Goal: Book appointment/travel/reservation

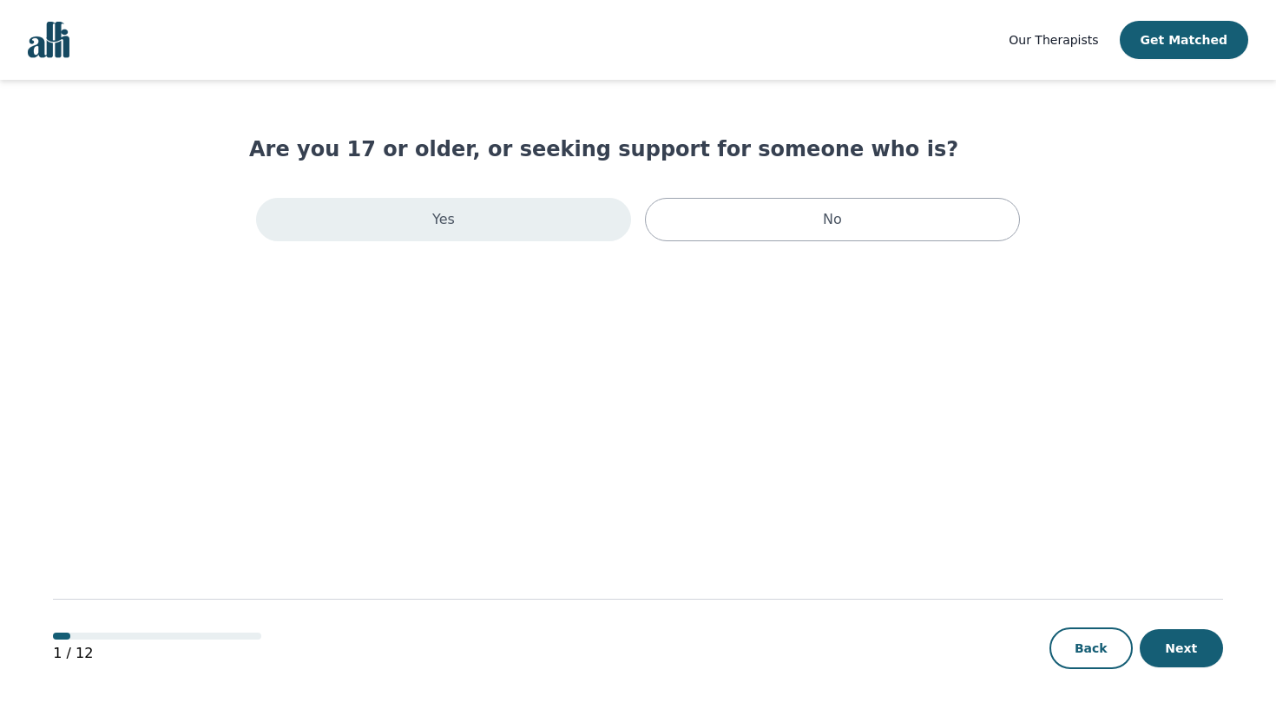
click at [583, 228] on div "Yes" at bounding box center [443, 219] width 375 height 43
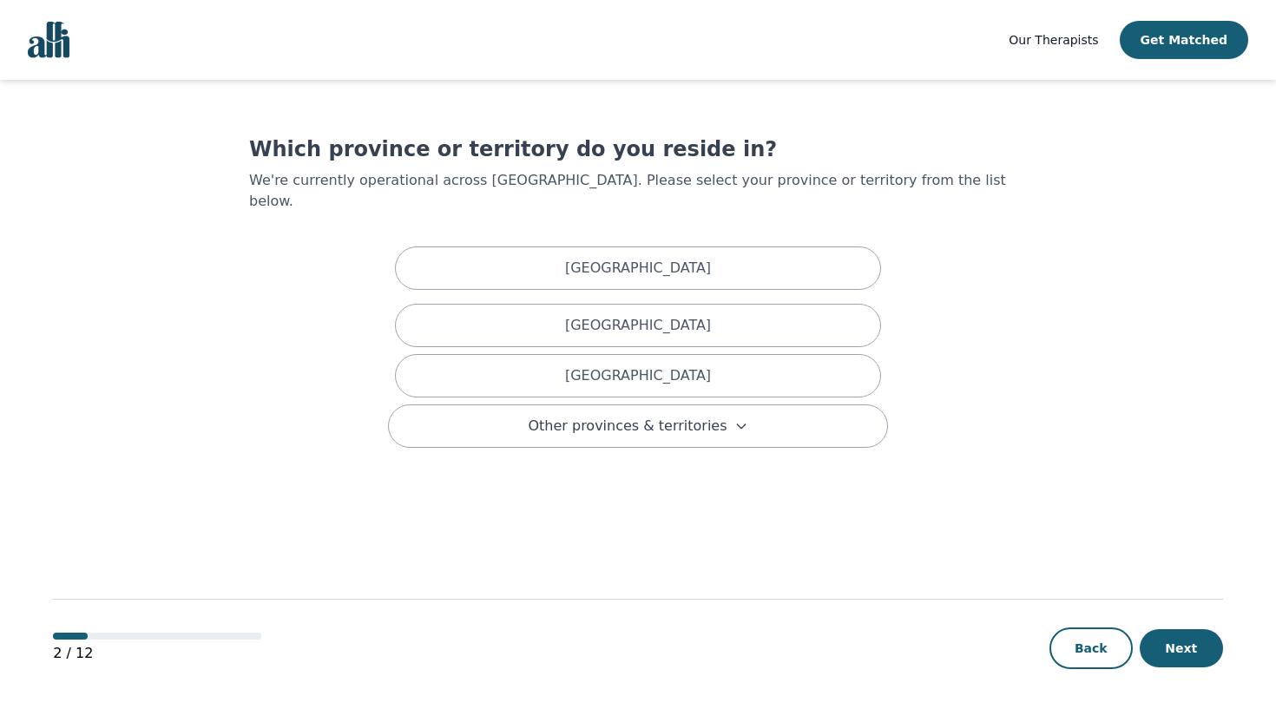
click at [270, 274] on div "Which province or territory do you reside in? We're currently operational acros…" at bounding box center [638, 291] width 778 height 313
click at [714, 416] on span "Other provinces & territories" at bounding box center [627, 426] width 199 height 21
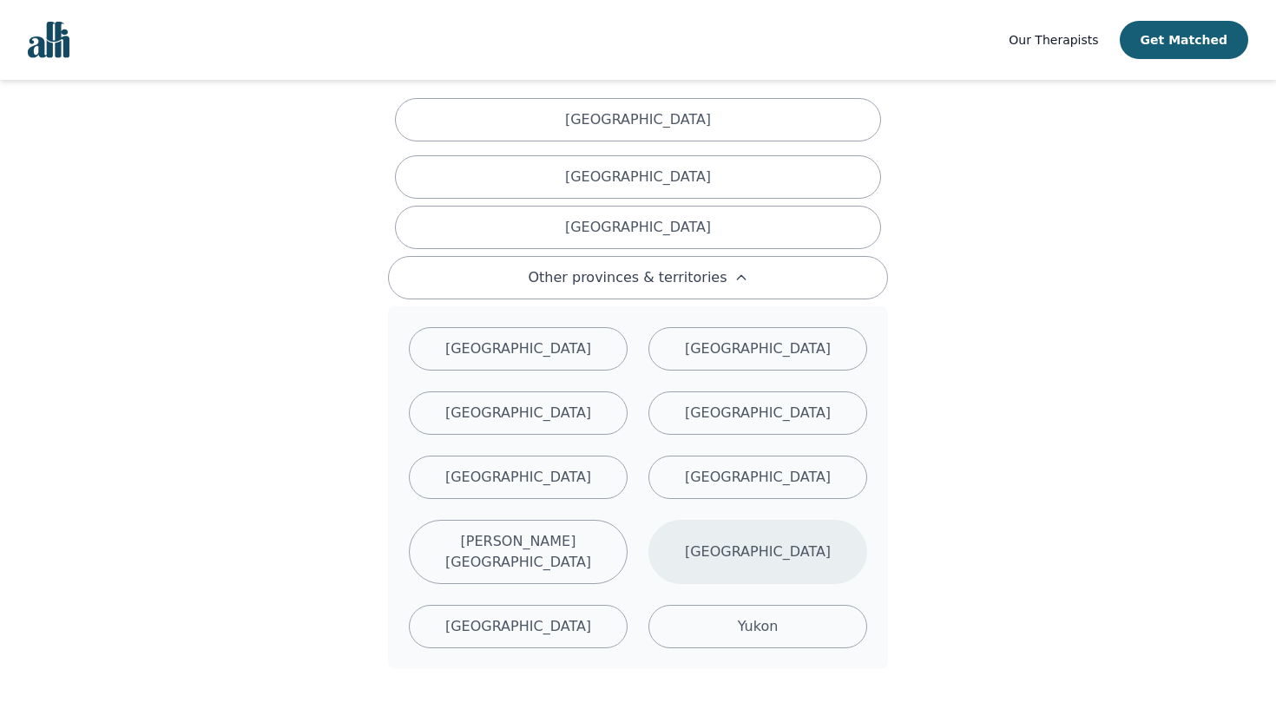
click at [720, 527] on div "[GEOGRAPHIC_DATA]" at bounding box center [758, 552] width 219 height 64
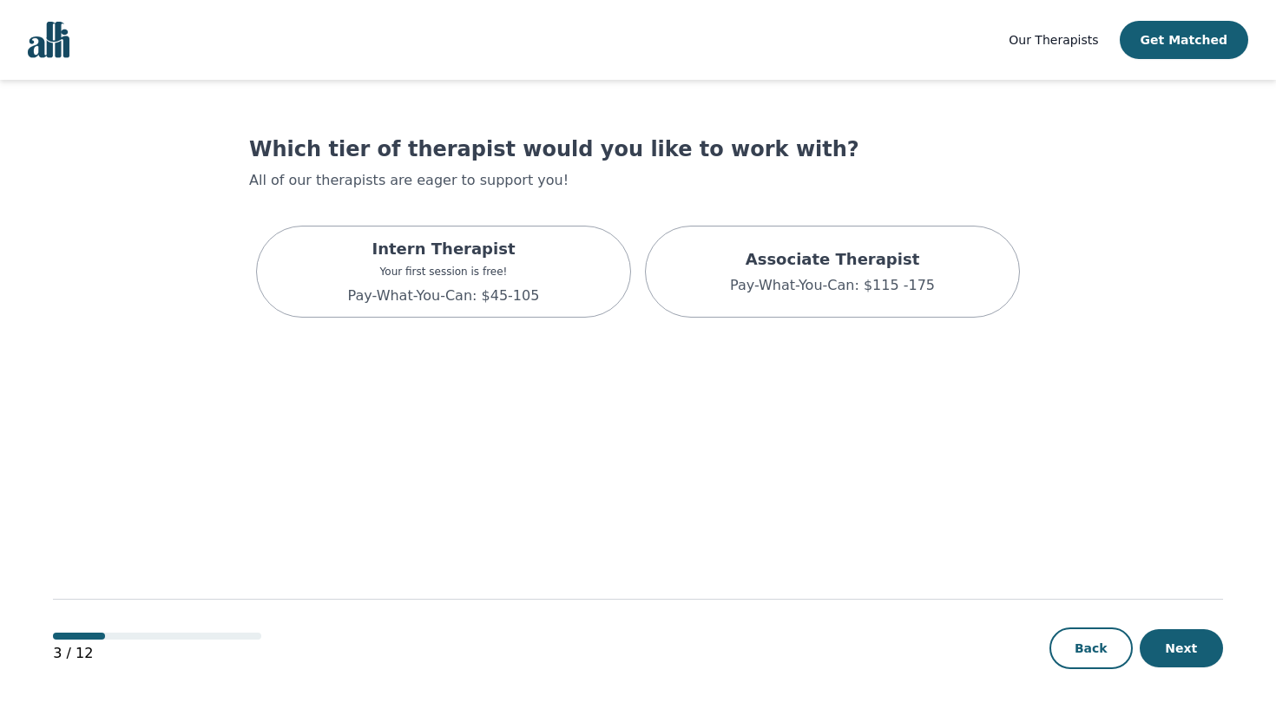
click at [860, 477] on main "Which tier of therapist would you like to work with? All of our therapists are …" at bounding box center [638, 395] width 1170 height 631
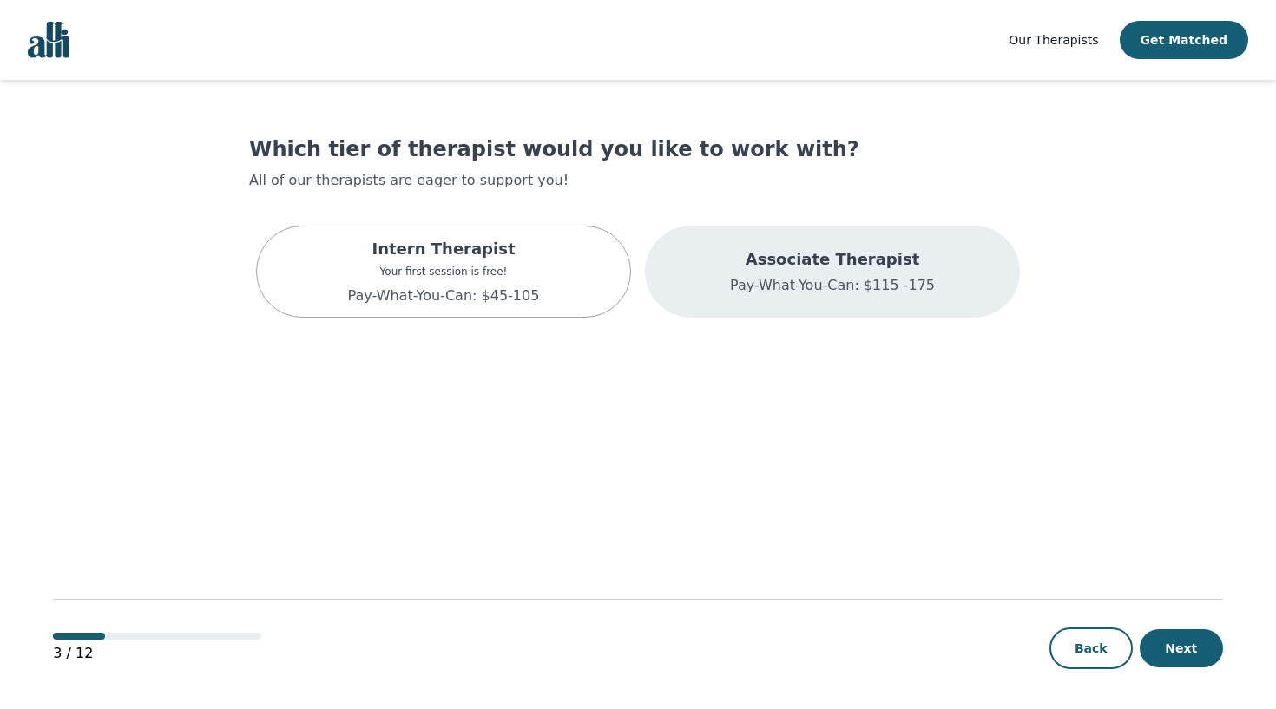
click at [850, 281] on p "Pay-What-You-Can: $115 -175" at bounding box center [832, 285] width 205 height 21
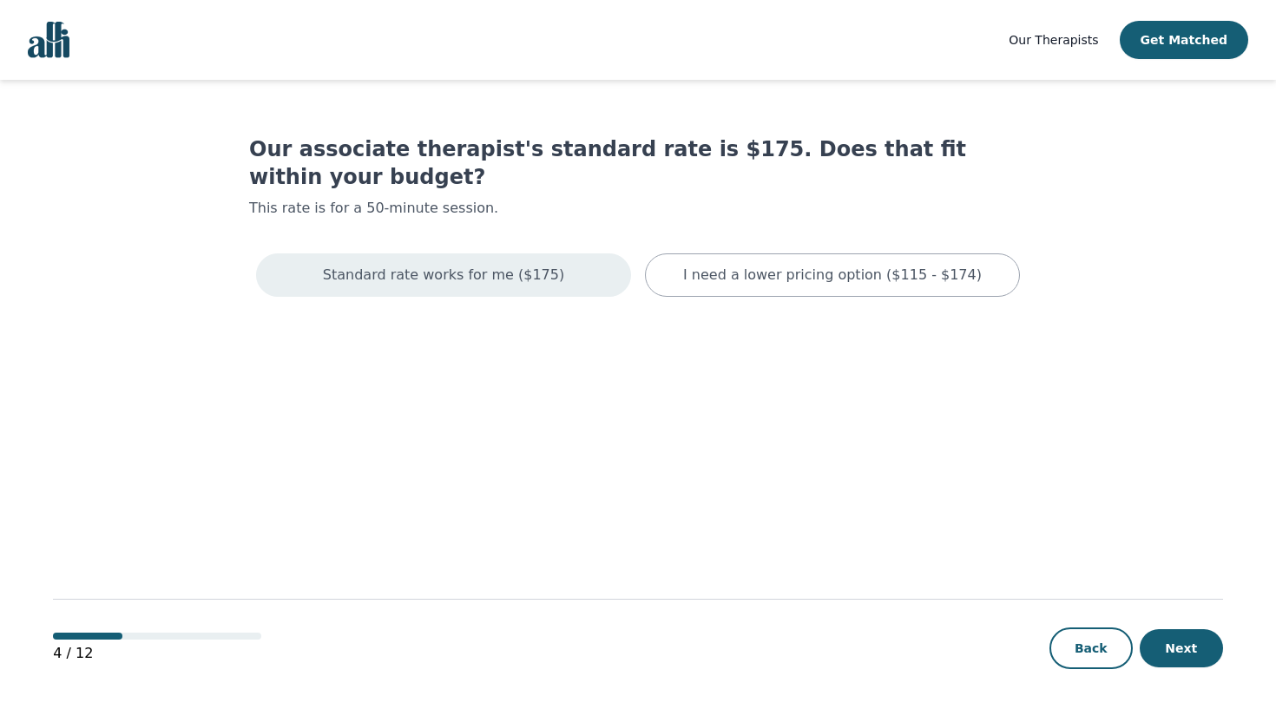
click at [479, 265] on p "Standard rate works for me ($175)" at bounding box center [443, 275] width 241 height 21
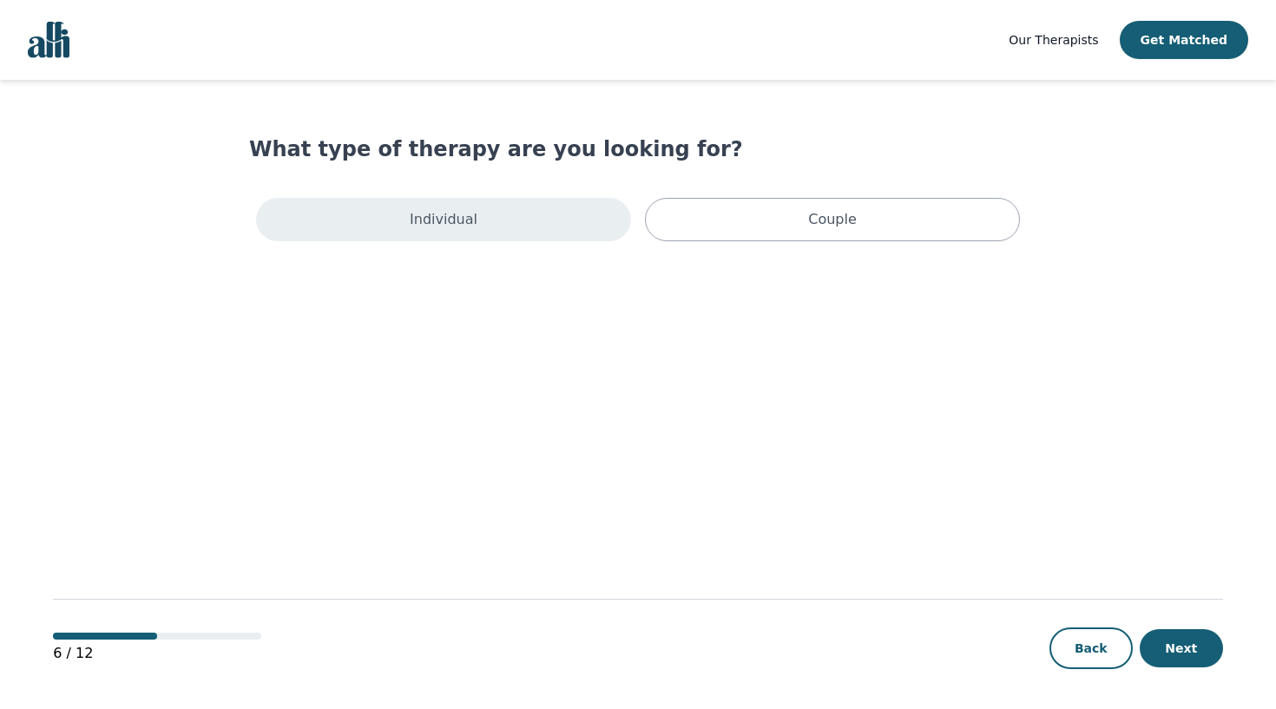
click at [498, 223] on div "Individual" at bounding box center [443, 219] width 375 height 43
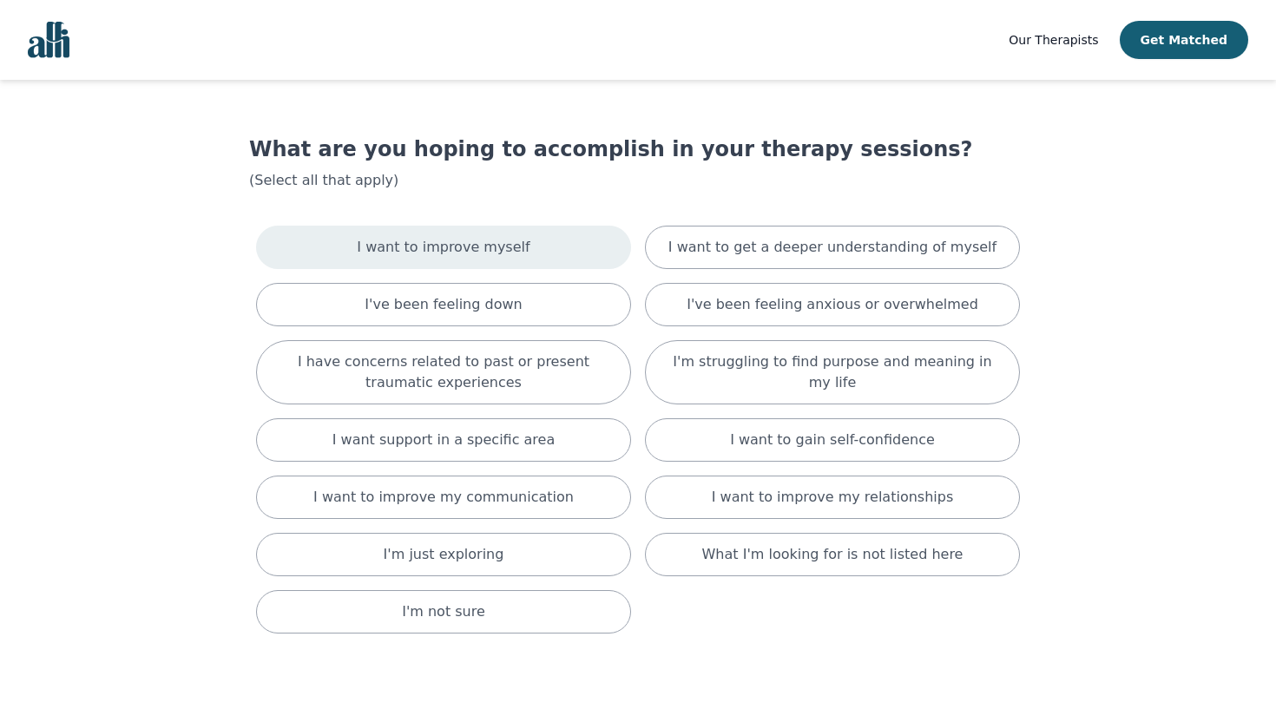
click at [551, 251] on div "I want to improve myself" at bounding box center [443, 247] width 375 height 43
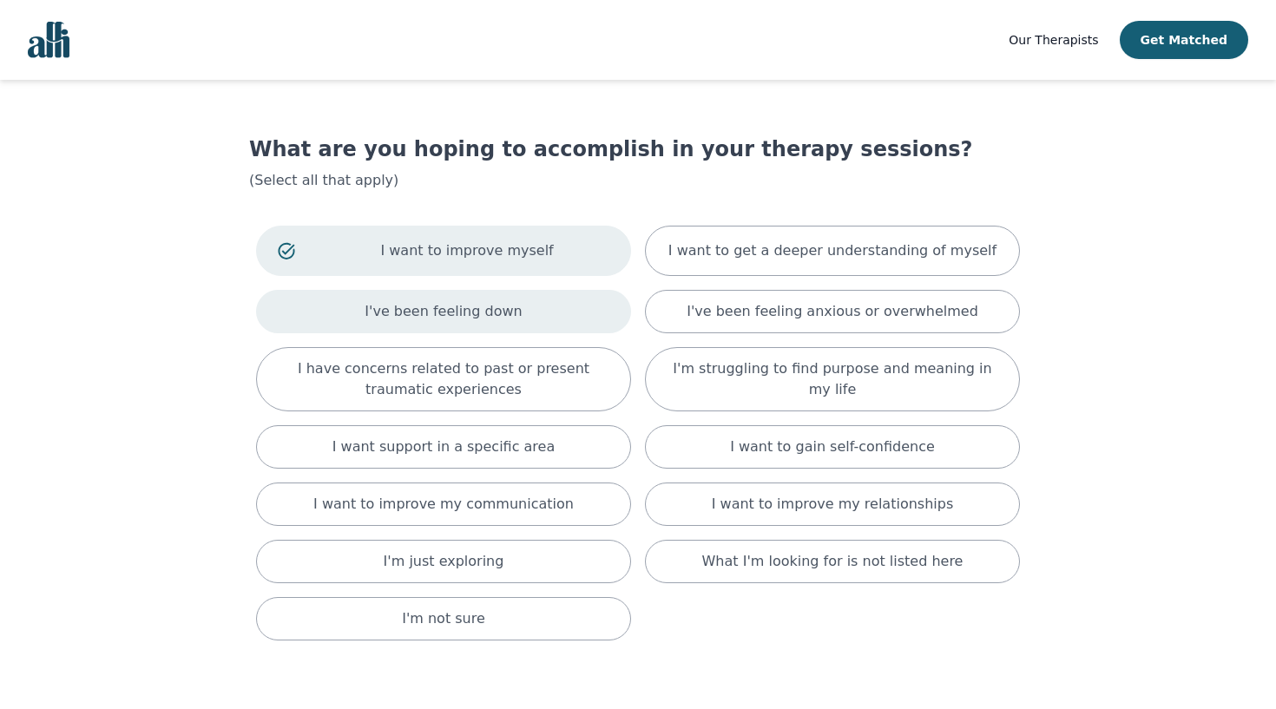
click at [546, 307] on div "I've been feeling down" at bounding box center [443, 311] width 375 height 43
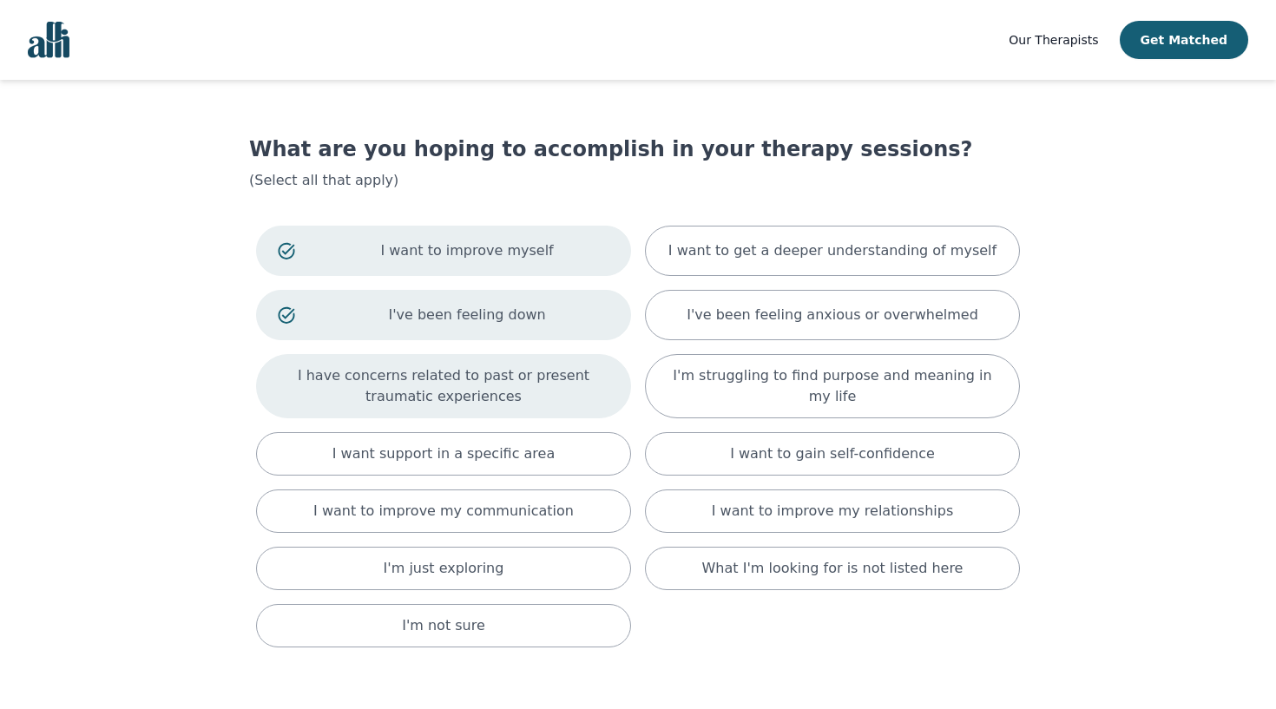
click at [547, 379] on p "I have concerns related to past or present traumatic experiences" at bounding box center [444, 387] width 332 height 42
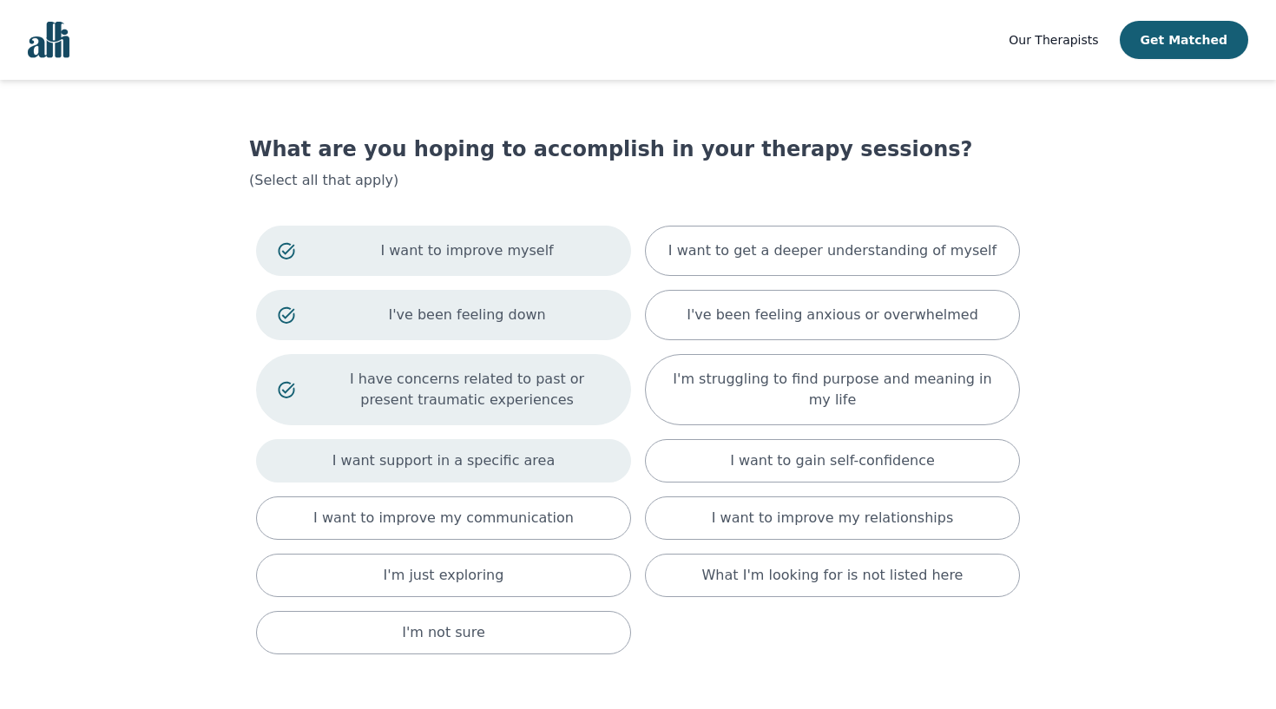
click at [537, 464] on p "I want support in a specific area" at bounding box center [444, 461] width 223 height 21
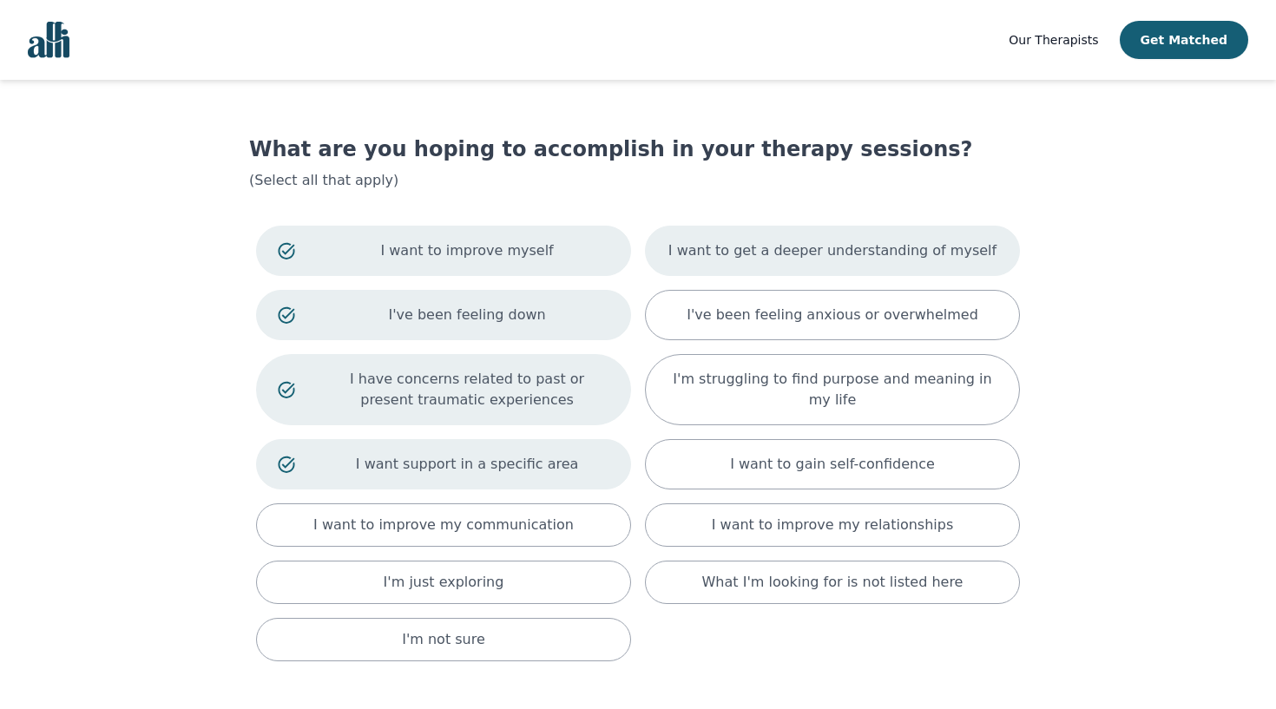
click at [767, 260] on p "I want to get a deeper understanding of myself" at bounding box center [833, 251] width 328 height 21
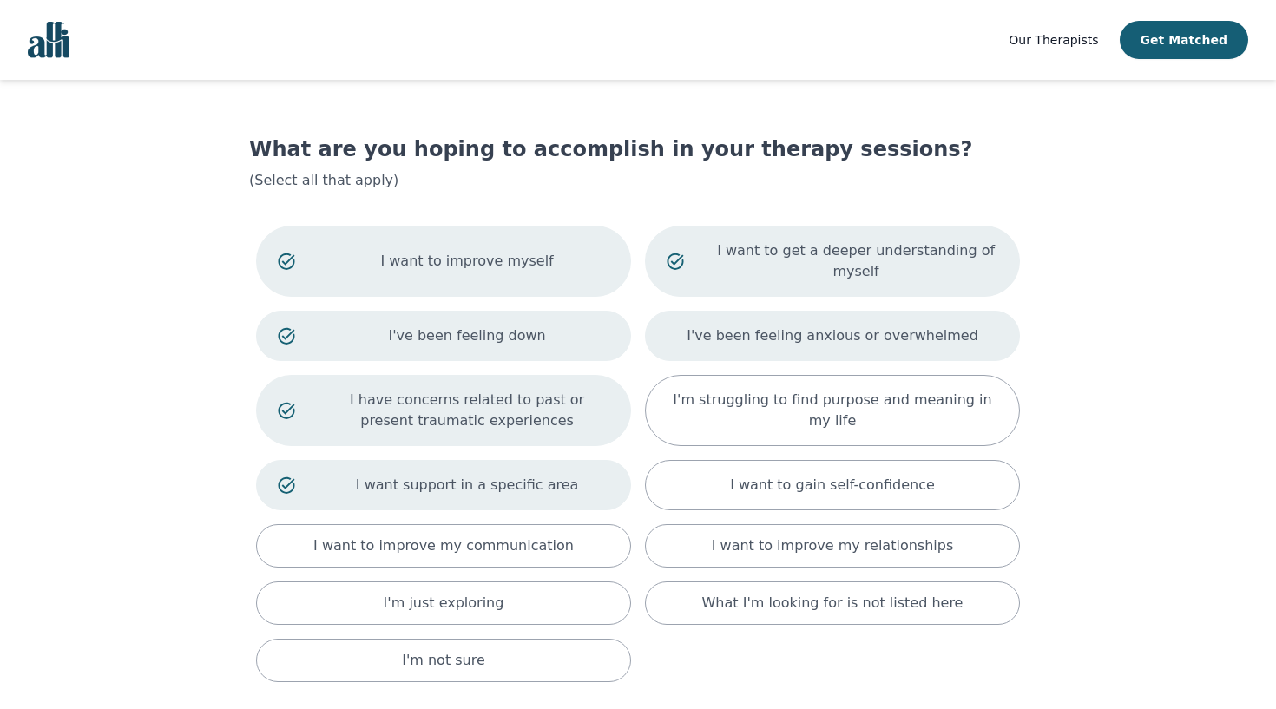
click at [770, 346] on div "I've been feeling anxious or overwhelmed" at bounding box center [832, 336] width 375 height 50
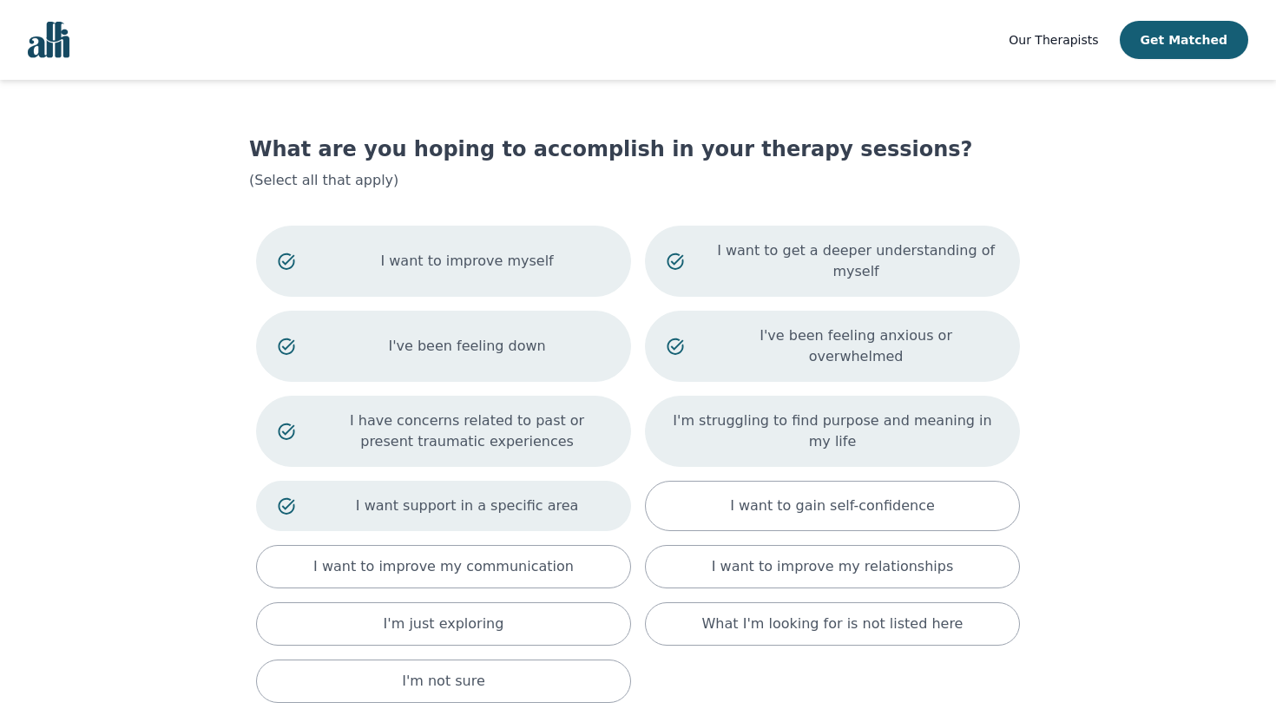
click at [776, 412] on p "I'm struggling to find purpose and meaning in my life" at bounding box center [833, 432] width 332 height 42
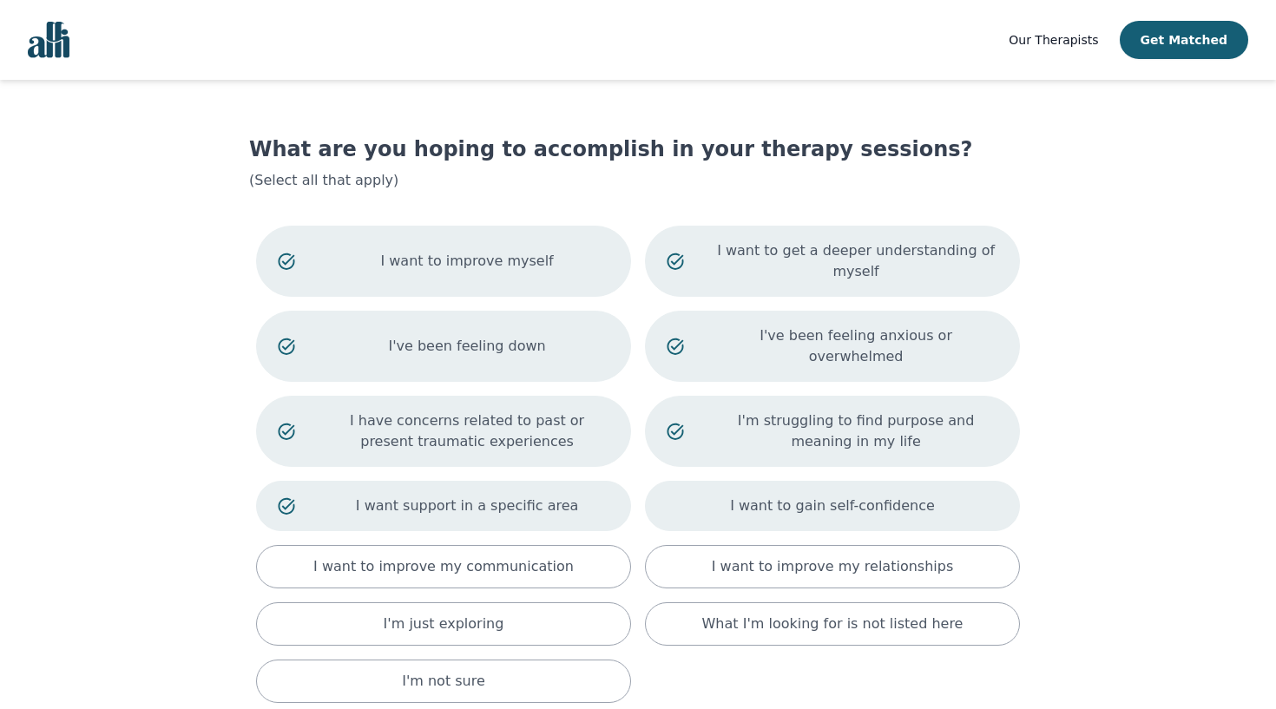
click at [777, 496] on p "I want to gain self-confidence" at bounding box center [832, 506] width 205 height 21
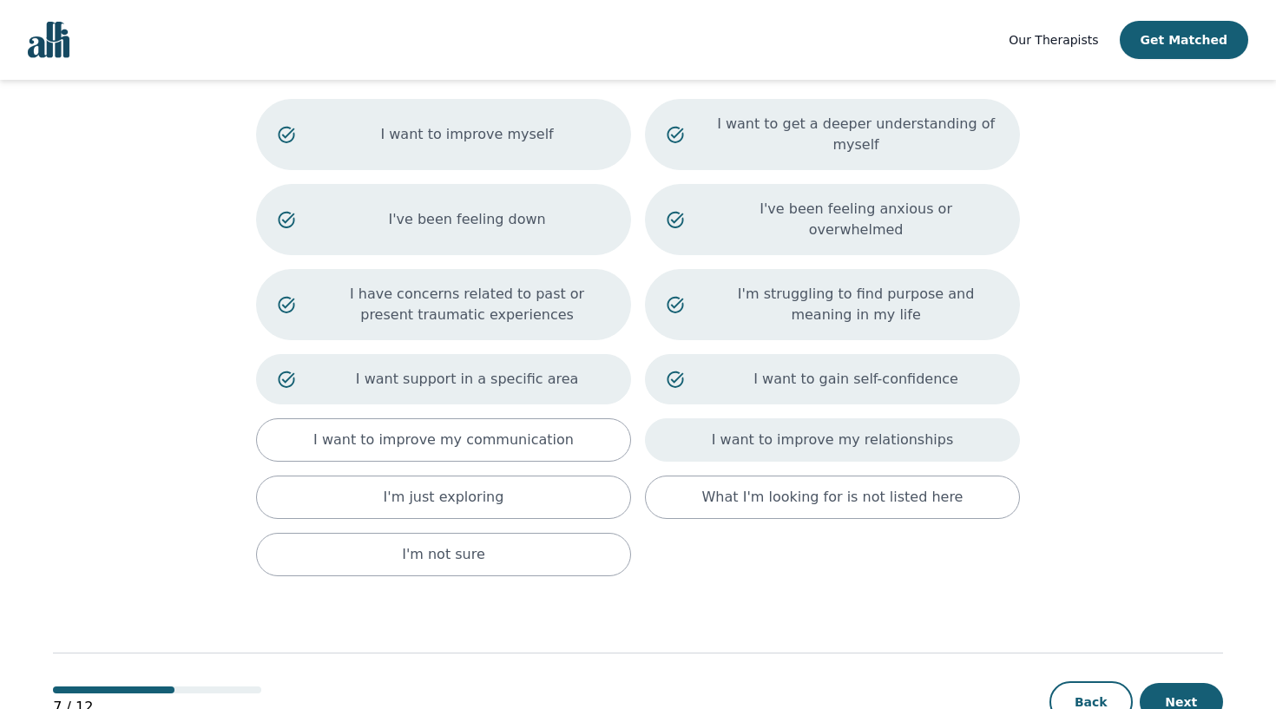
scroll to position [149, 0]
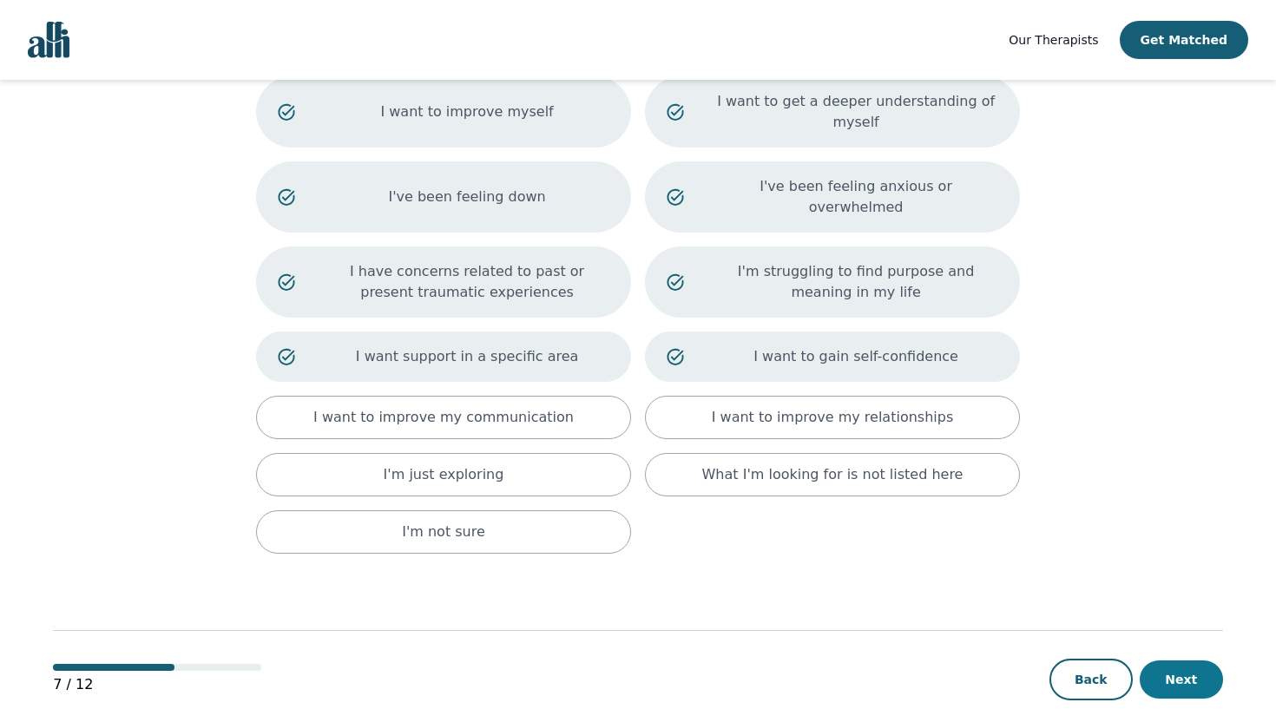
click at [1168, 669] on button "Next" at bounding box center [1181, 680] width 83 height 38
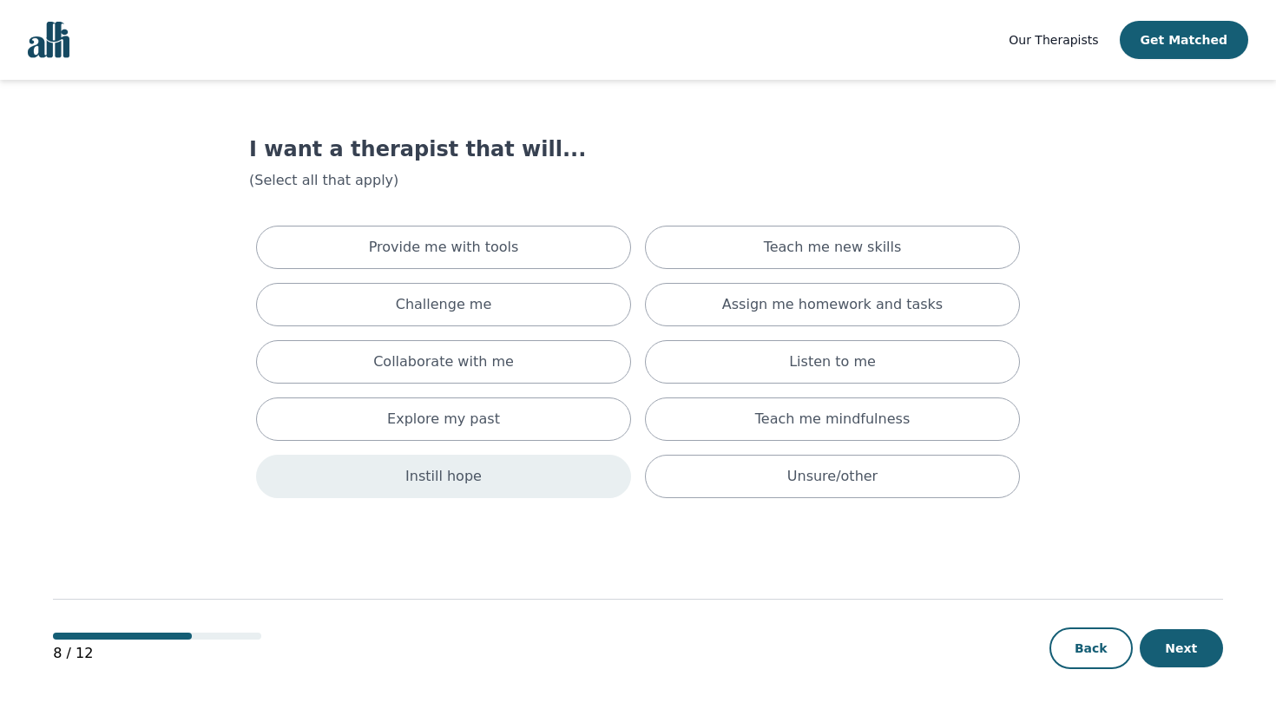
click at [560, 464] on div "Instill hope" at bounding box center [443, 476] width 375 height 43
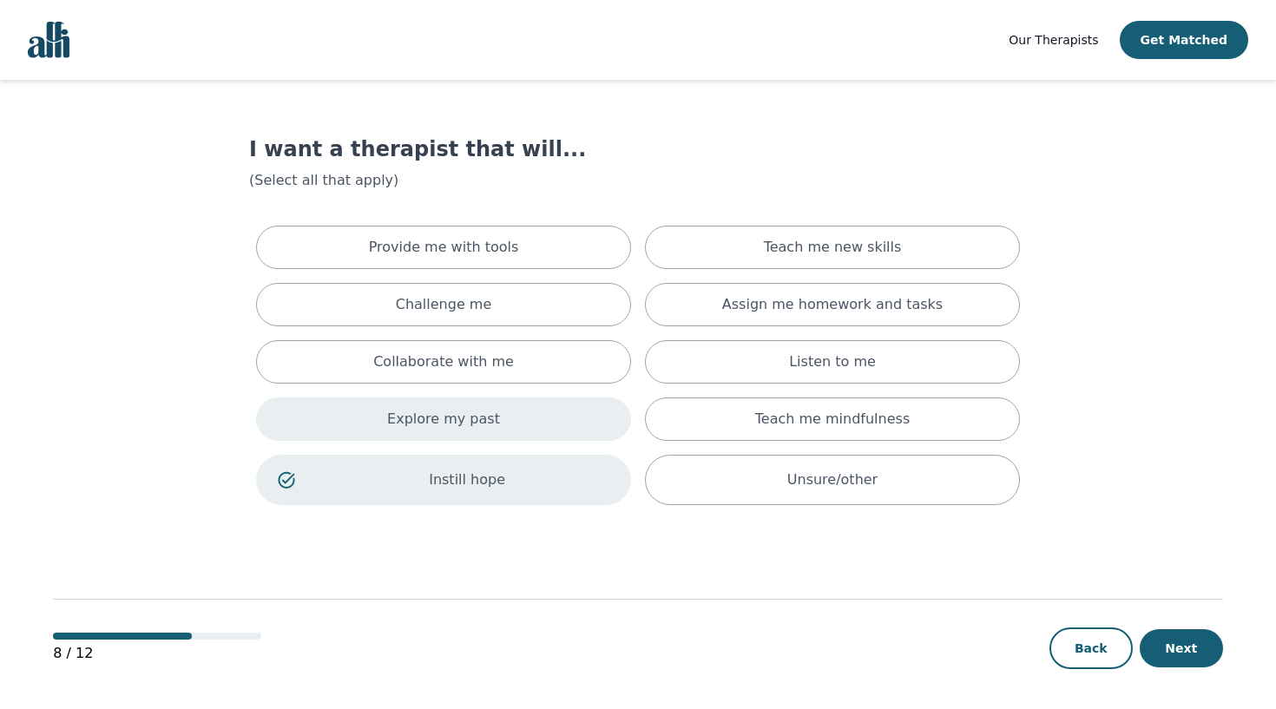
click at [560, 429] on div "Explore my past" at bounding box center [443, 419] width 375 height 43
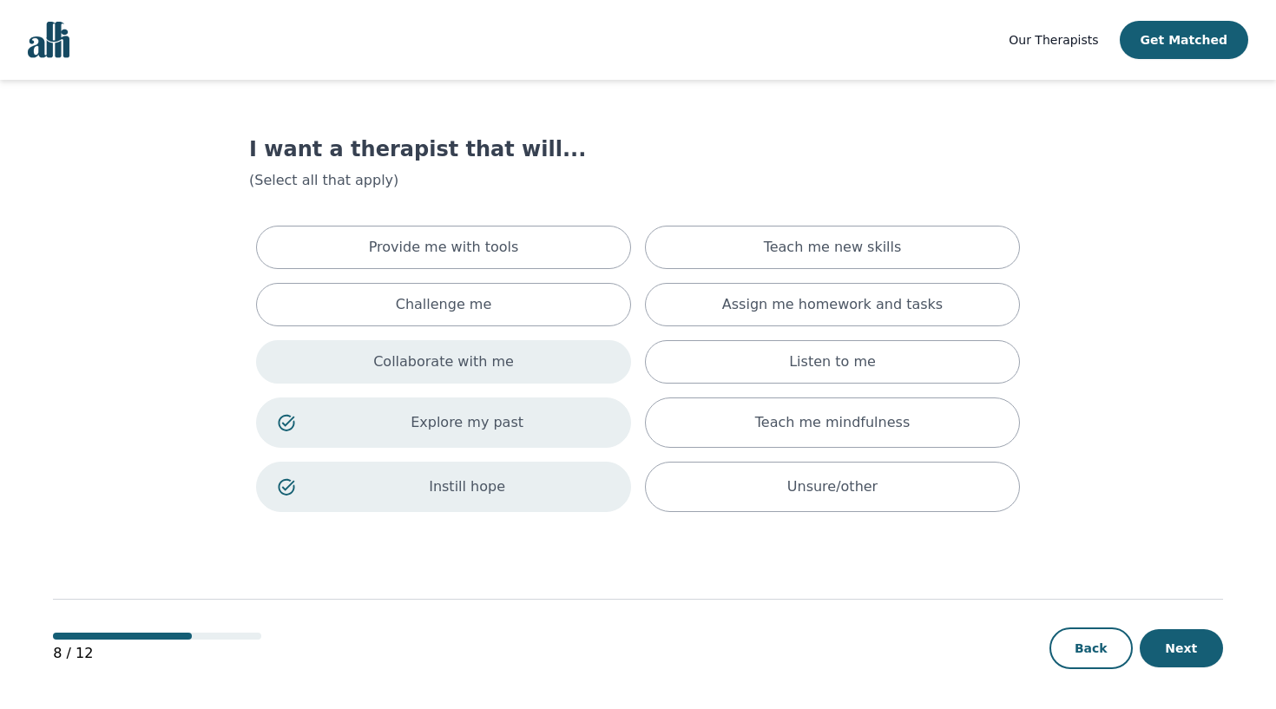
click at [555, 373] on div "Collaborate with me" at bounding box center [443, 361] width 375 height 43
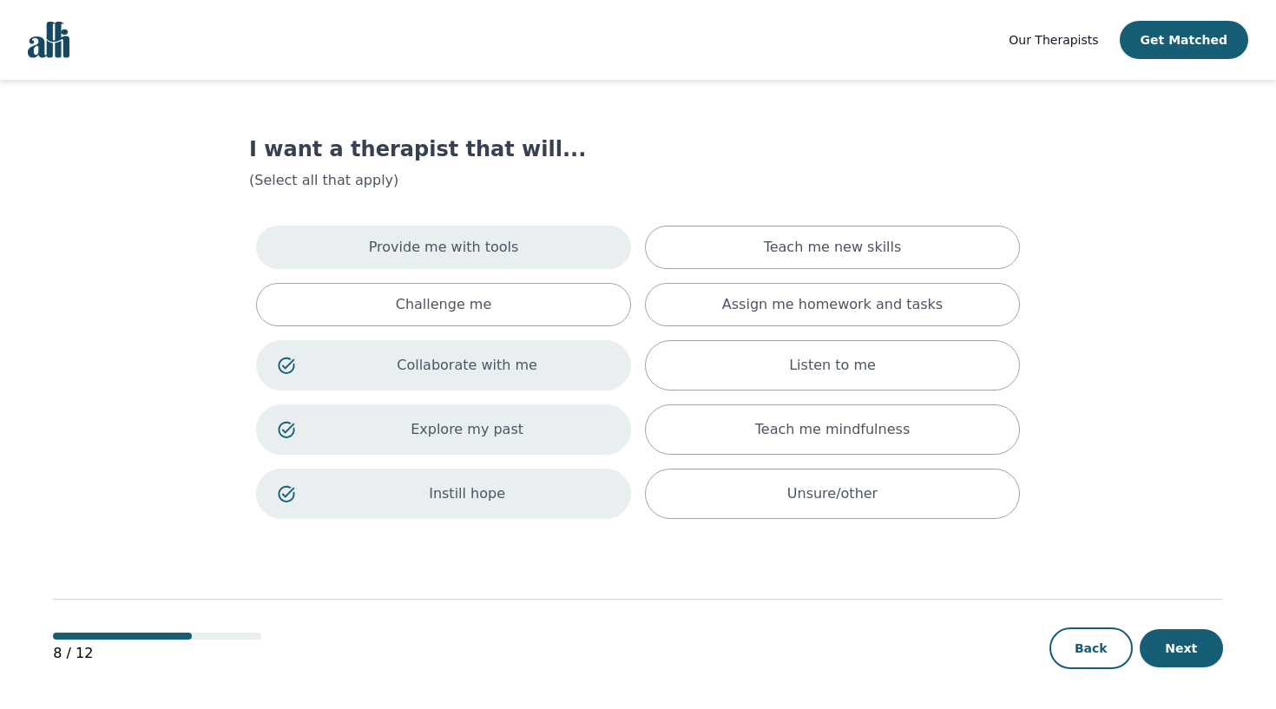
click at [545, 251] on div "Provide me with tools" at bounding box center [443, 247] width 375 height 43
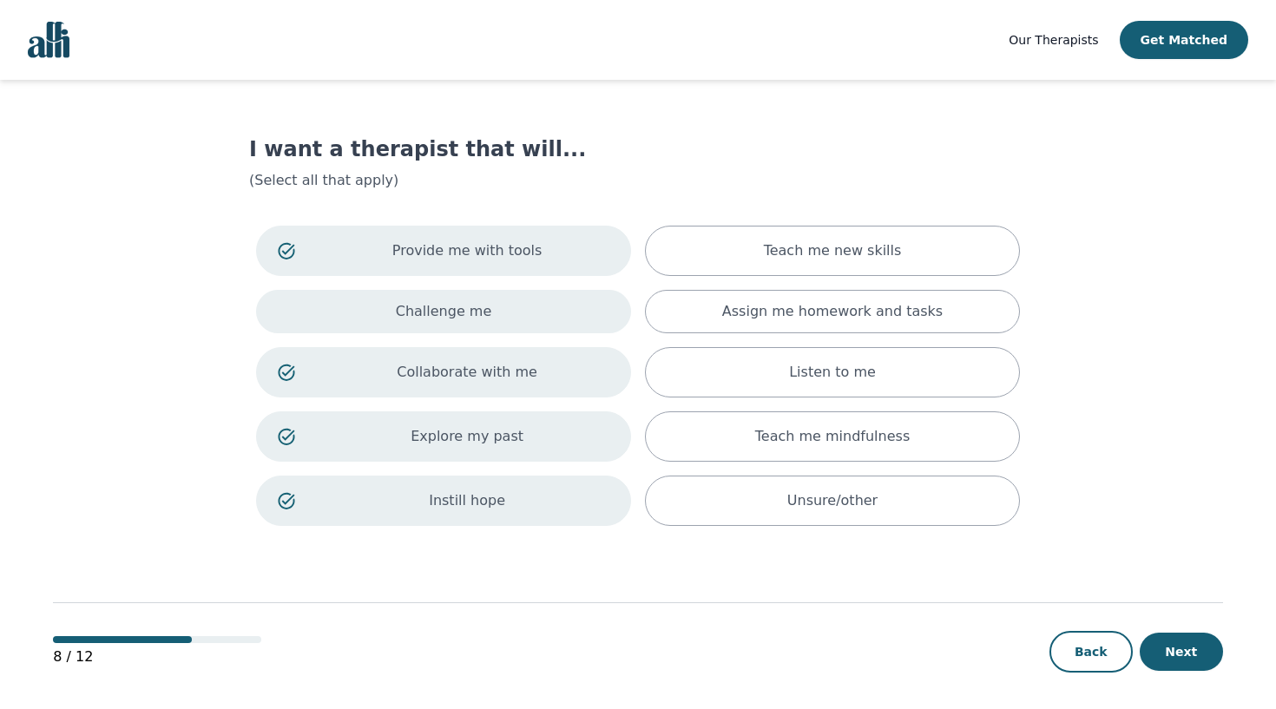
click at [547, 300] on div "Challenge me" at bounding box center [443, 311] width 375 height 43
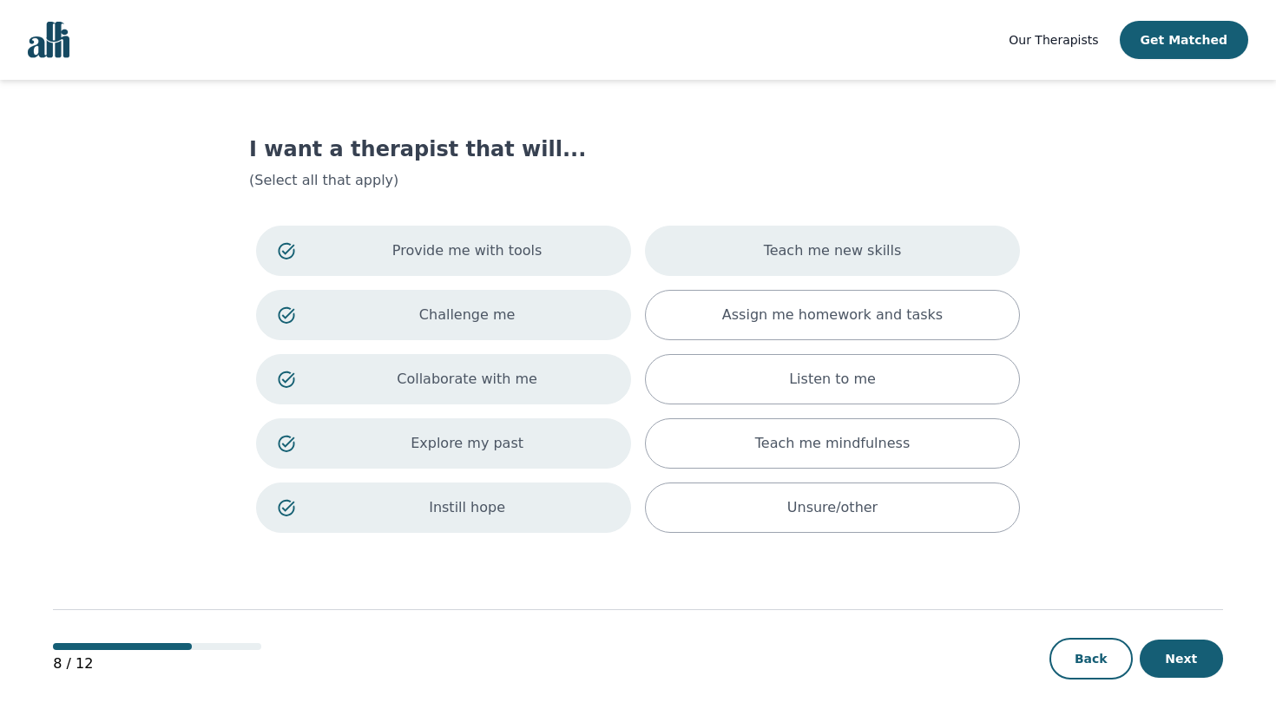
click at [734, 265] on div "Teach me new skills" at bounding box center [832, 251] width 375 height 50
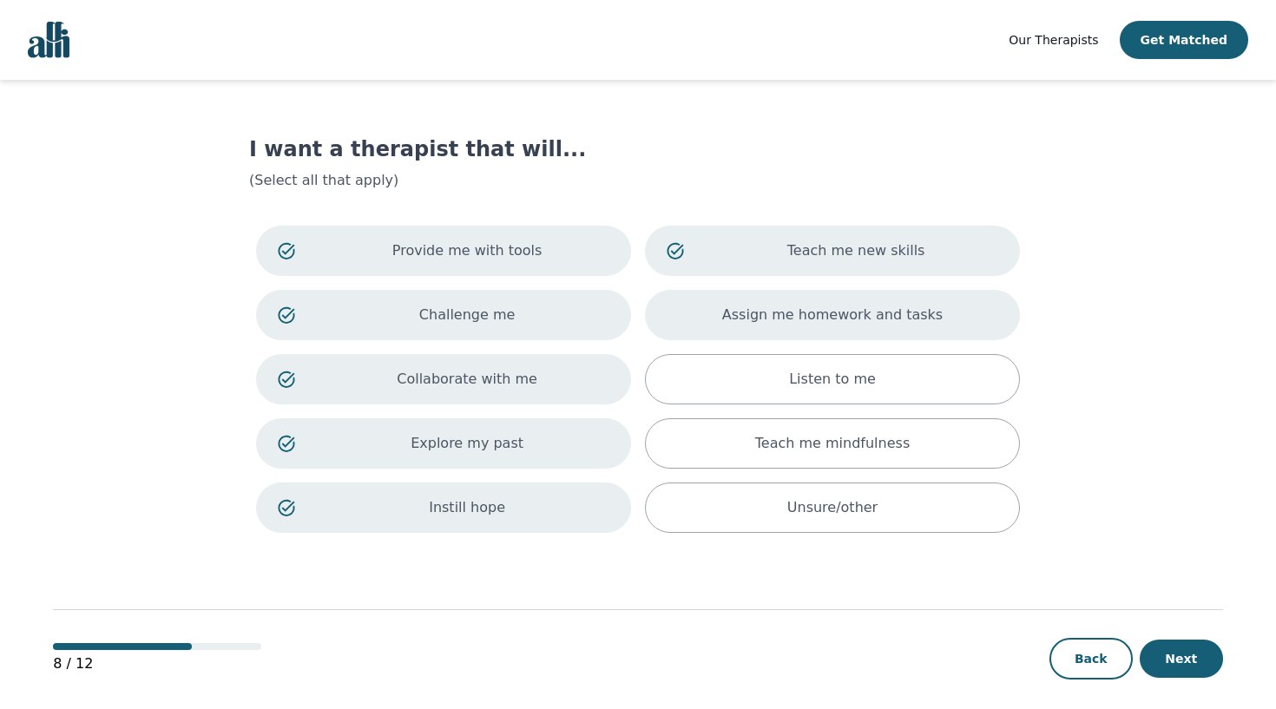
click at [744, 310] on p "Assign me homework and tasks" at bounding box center [832, 315] width 221 height 21
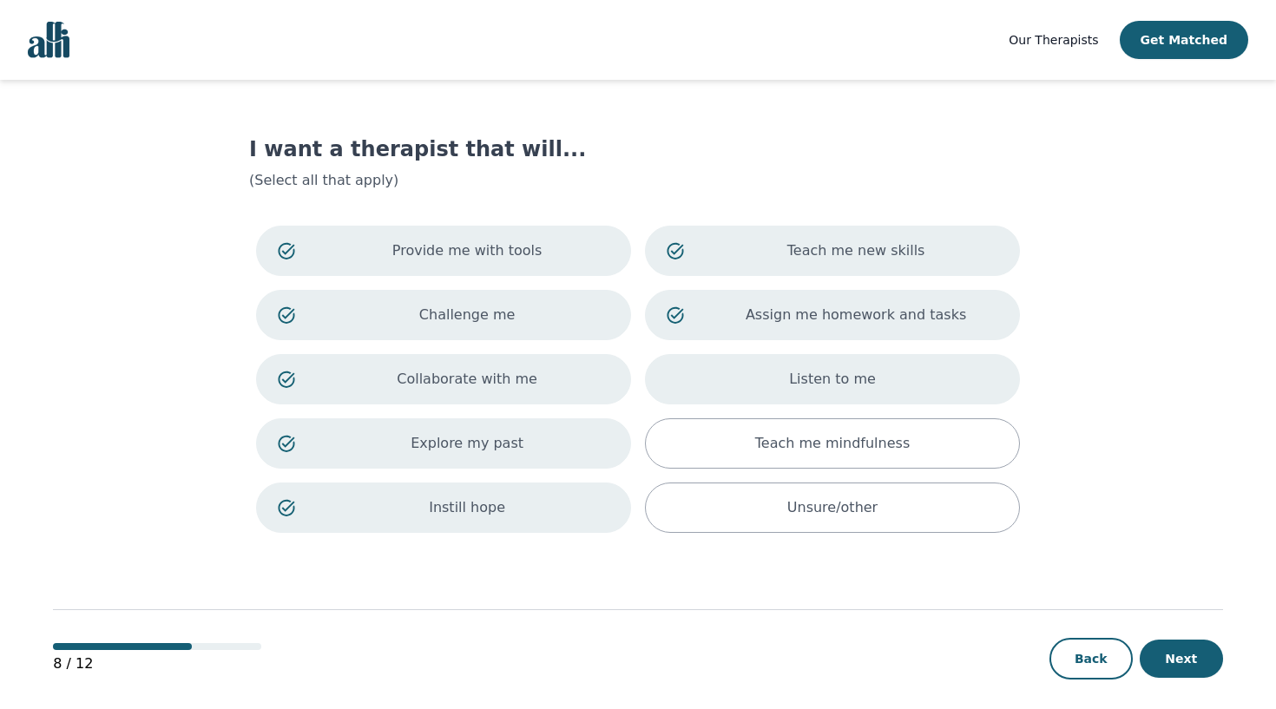
click at [744, 374] on div "Listen to me" at bounding box center [832, 379] width 375 height 50
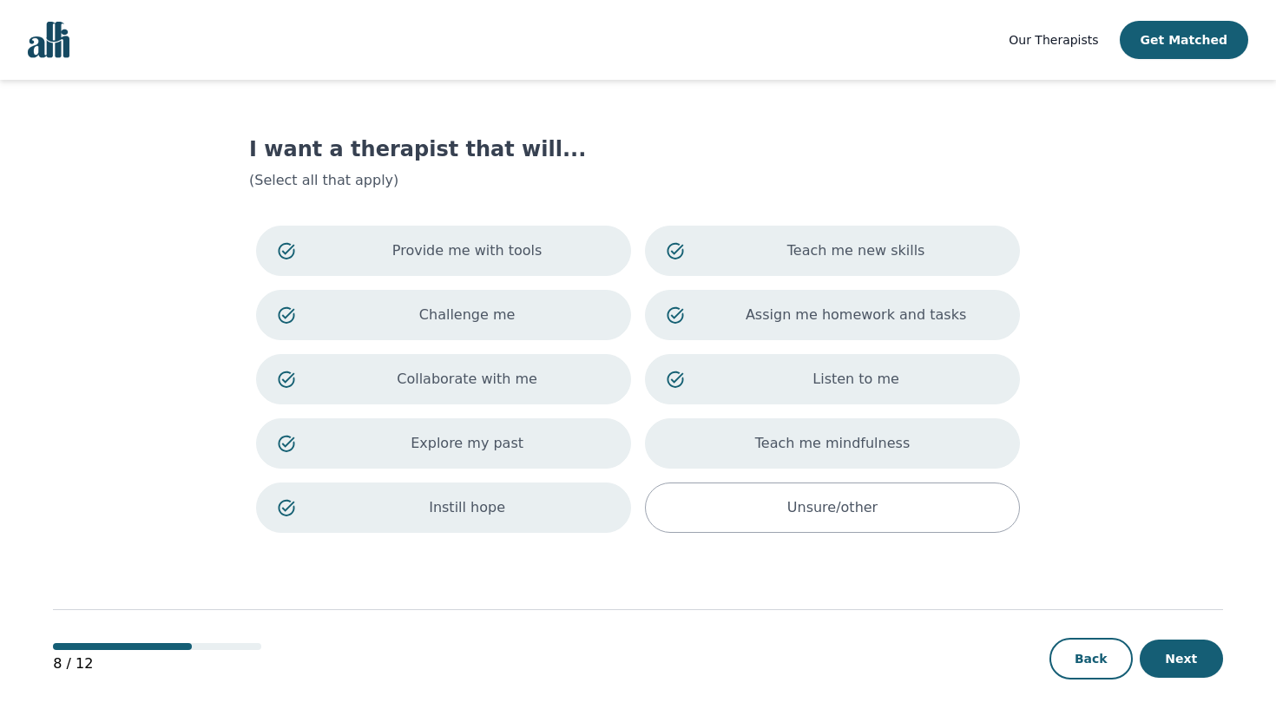
click at [755, 443] on div "Teach me mindfulness" at bounding box center [832, 444] width 375 height 50
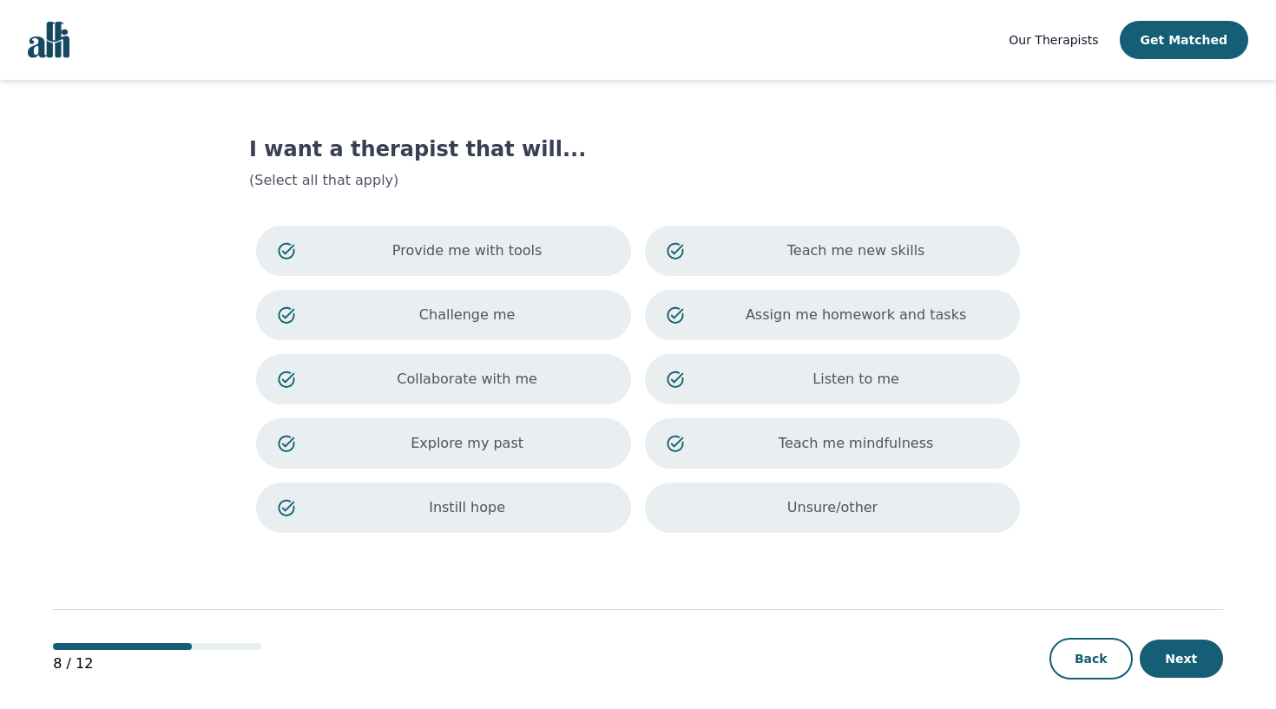
click at [948, 517] on div "Unsure/other" at bounding box center [832, 508] width 375 height 50
click at [1190, 660] on button "Next" at bounding box center [1181, 659] width 83 height 38
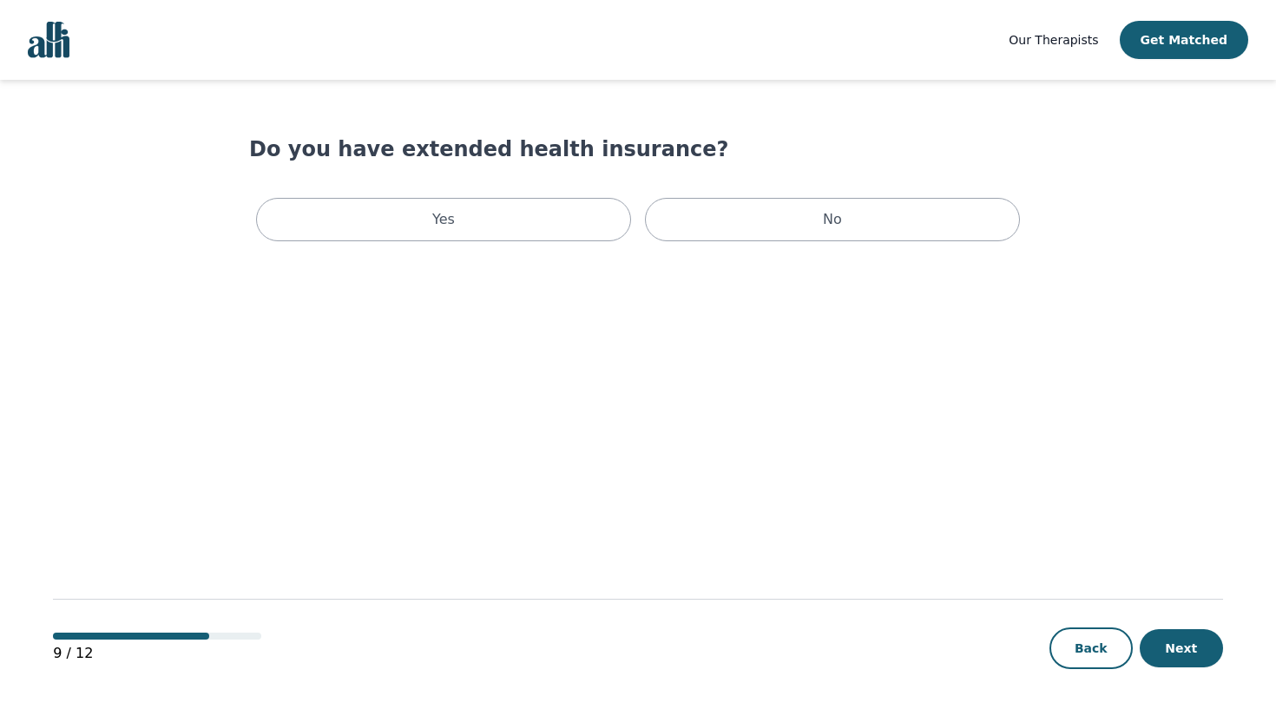
drag, startPoint x: 527, startPoint y: 230, endPoint x: 452, endPoint y: 155, distance: 106.2
click at [518, 223] on div "Yes" at bounding box center [443, 219] width 375 height 43
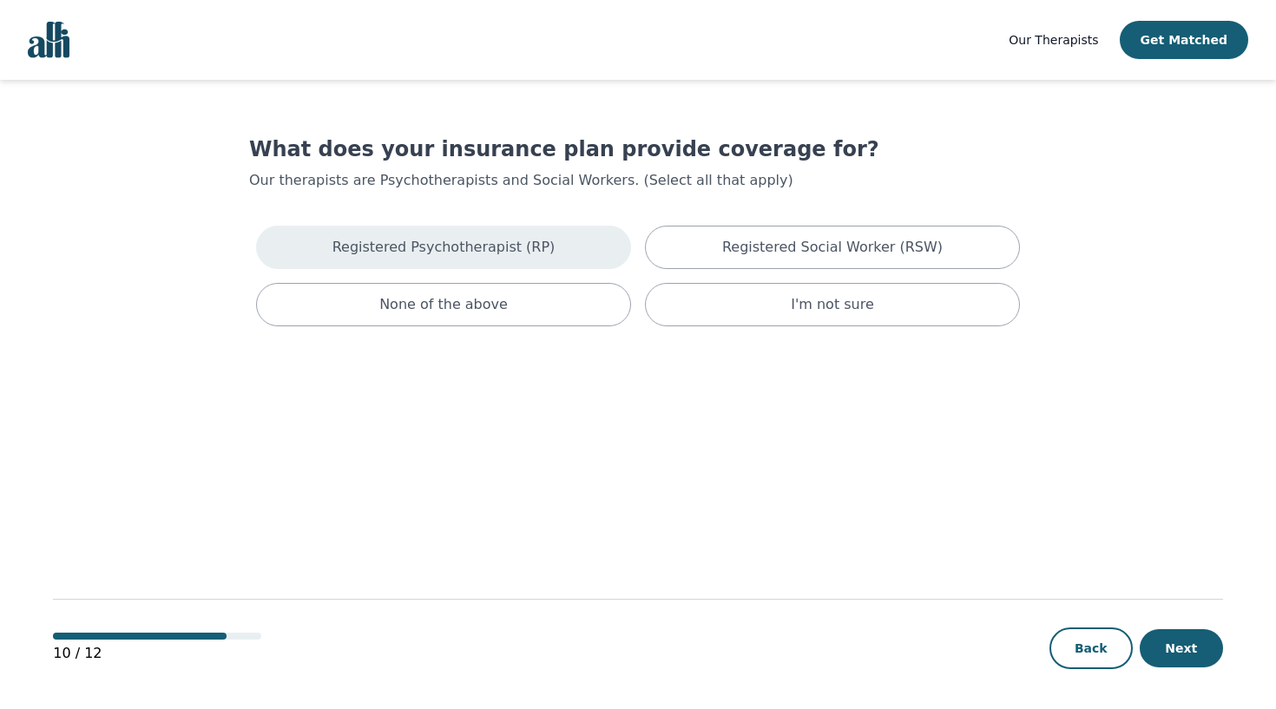
click at [511, 244] on p "Registered Psychotherapist (RP)" at bounding box center [444, 247] width 223 height 21
click at [547, 245] on p "Registered Psychotherapist (RP)" at bounding box center [467, 251] width 285 height 21
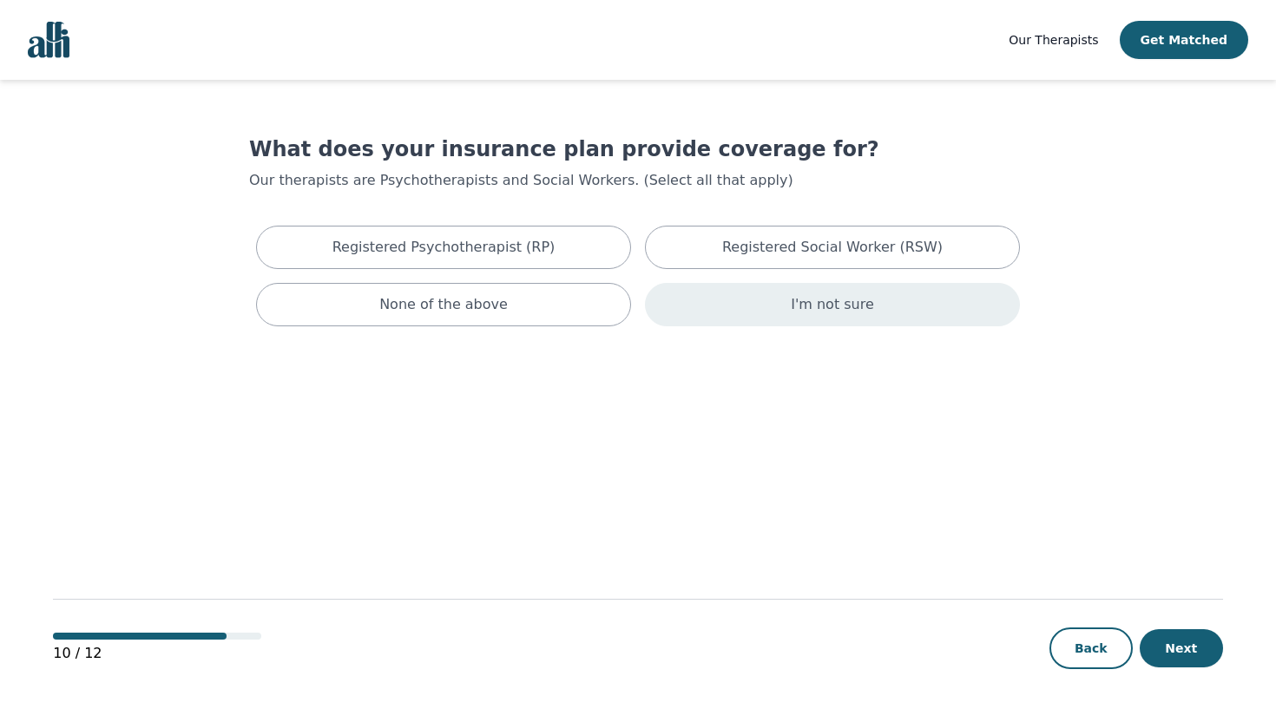
click at [756, 307] on div "I'm not sure" at bounding box center [832, 304] width 375 height 43
click at [1181, 663] on button "Next" at bounding box center [1181, 649] width 83 height 38
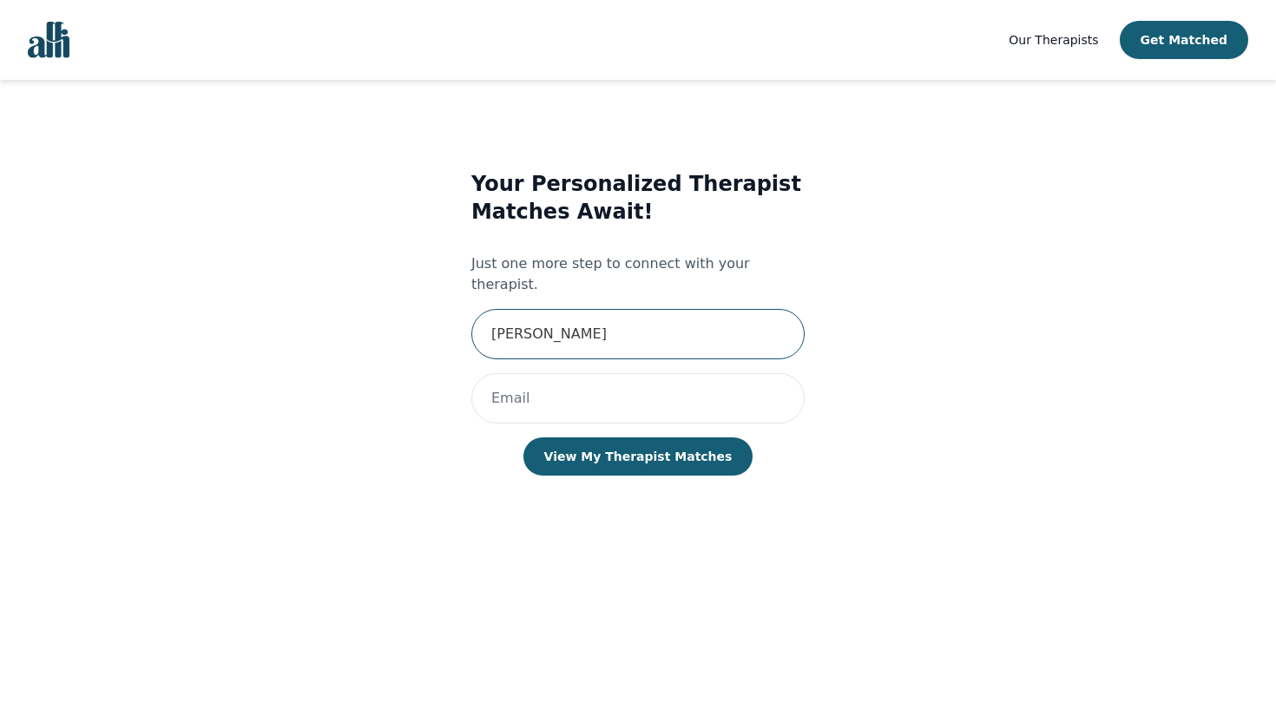
type input "[PERSON_NAME]"
type input "[EMAIL_ADDRESS][DOMAIN_NAME]"
click at [637, 438] on button "View My Therapist Matches" at bounding box center [639, 457] width 230 height 38
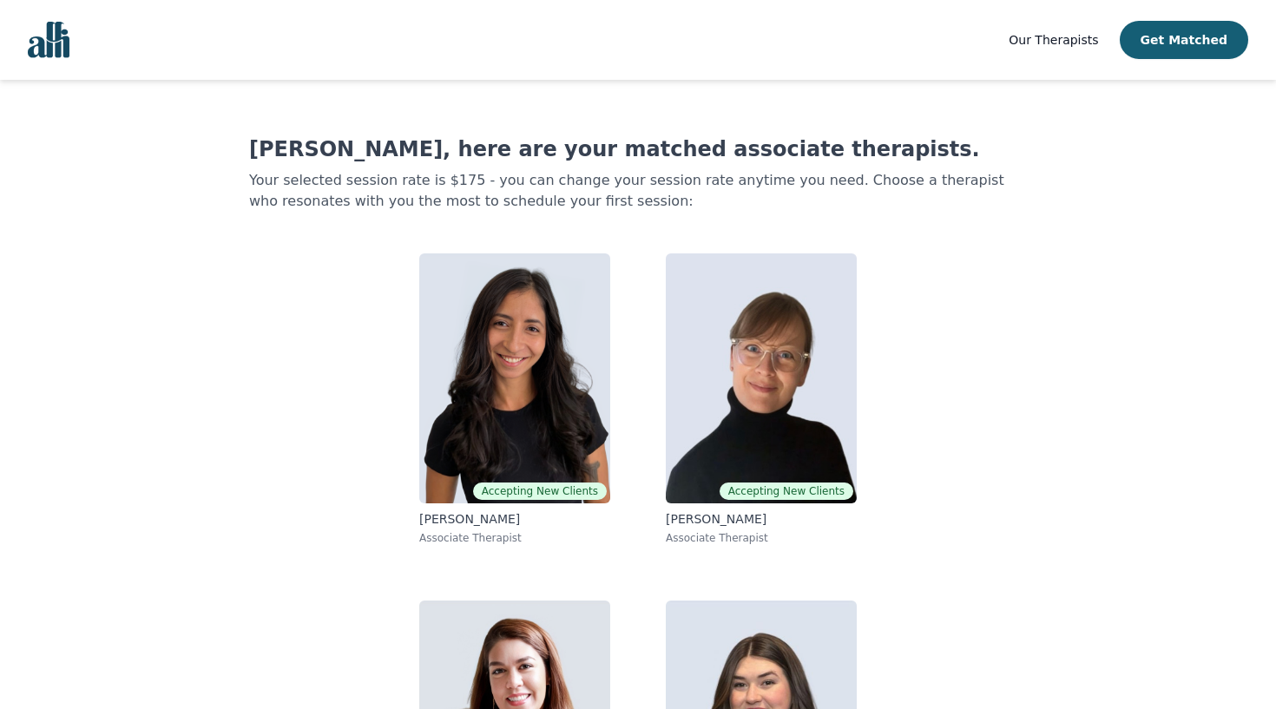
click at [948, 178] on p "Your selected session rate is $175 - you can change your session rate anytime y…" at bounding box center [638, 191] width 778 height 42
click at [1084, 43] on span "Our Therapists" at bounding box center [1053, 40] width 89 height 14
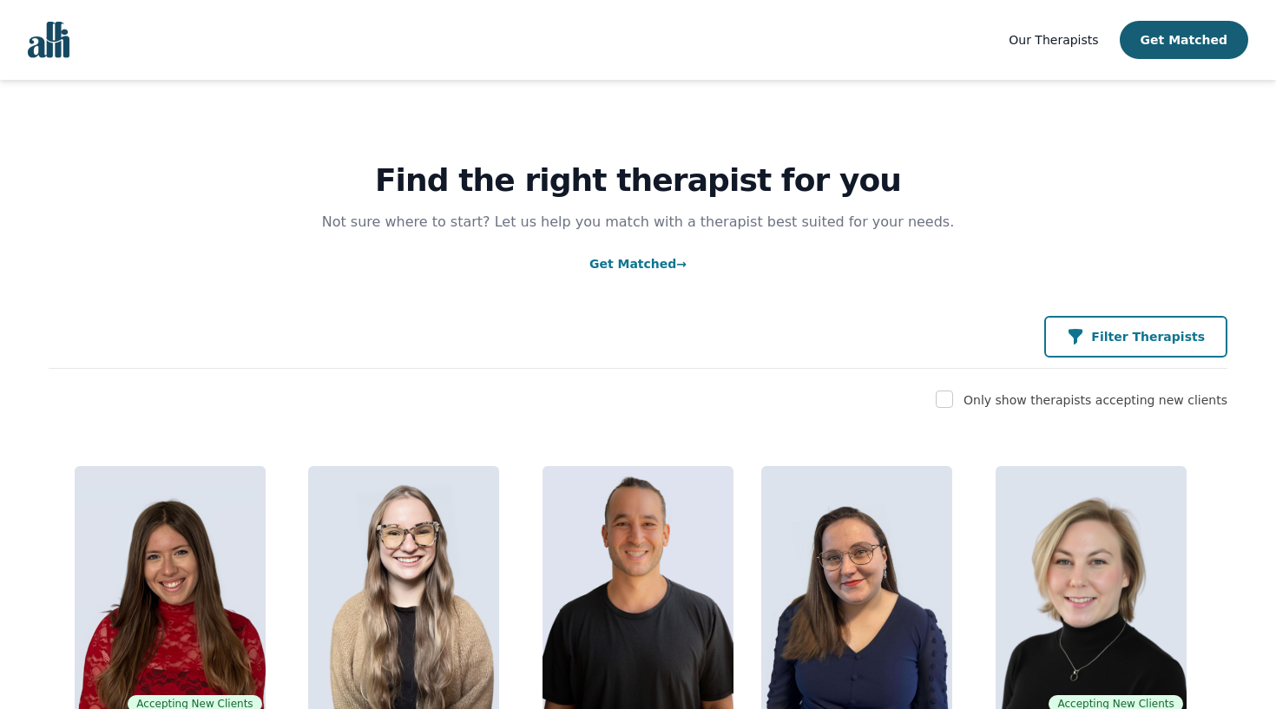
click at [1073, 324] on button "Filter Therapists" at bounding box center [1136, 337] width 183 height 42
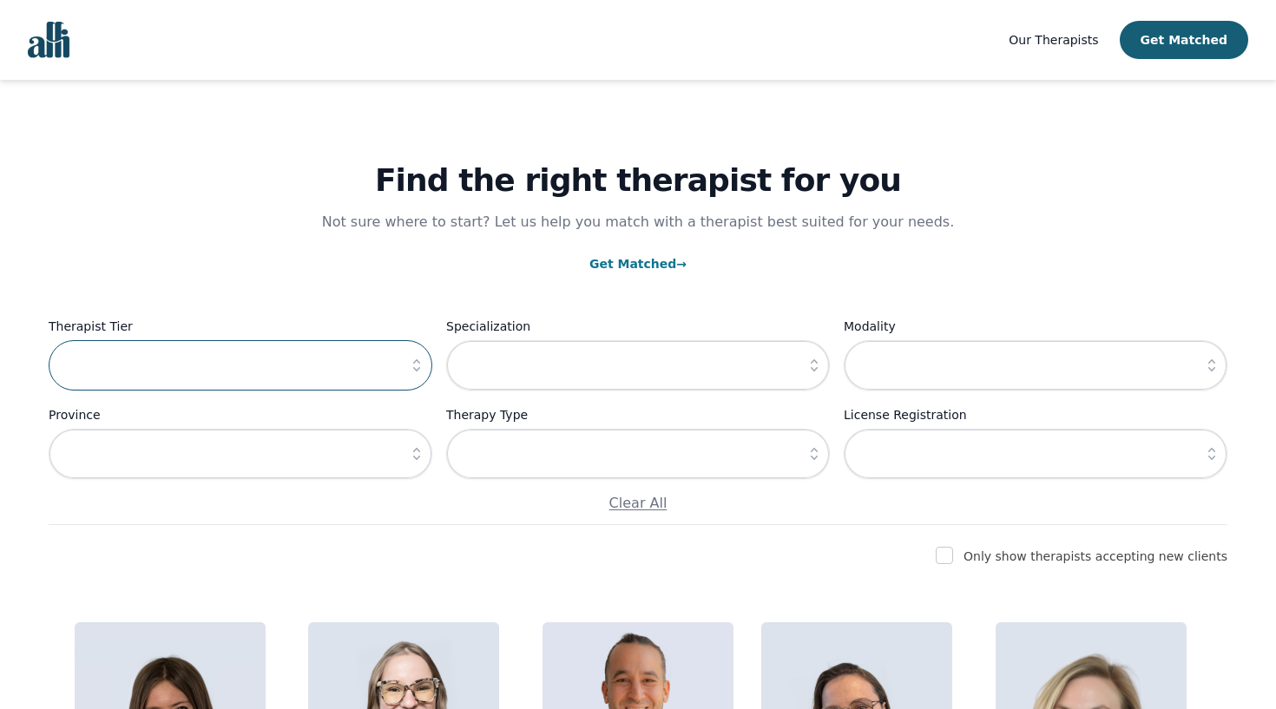
click at [343, 374] on input "text" at bounding box center [241, 365] width 384 height 50
click at [411, 373] on icon "button" at bounding box center [416, 365] width 17 height 17
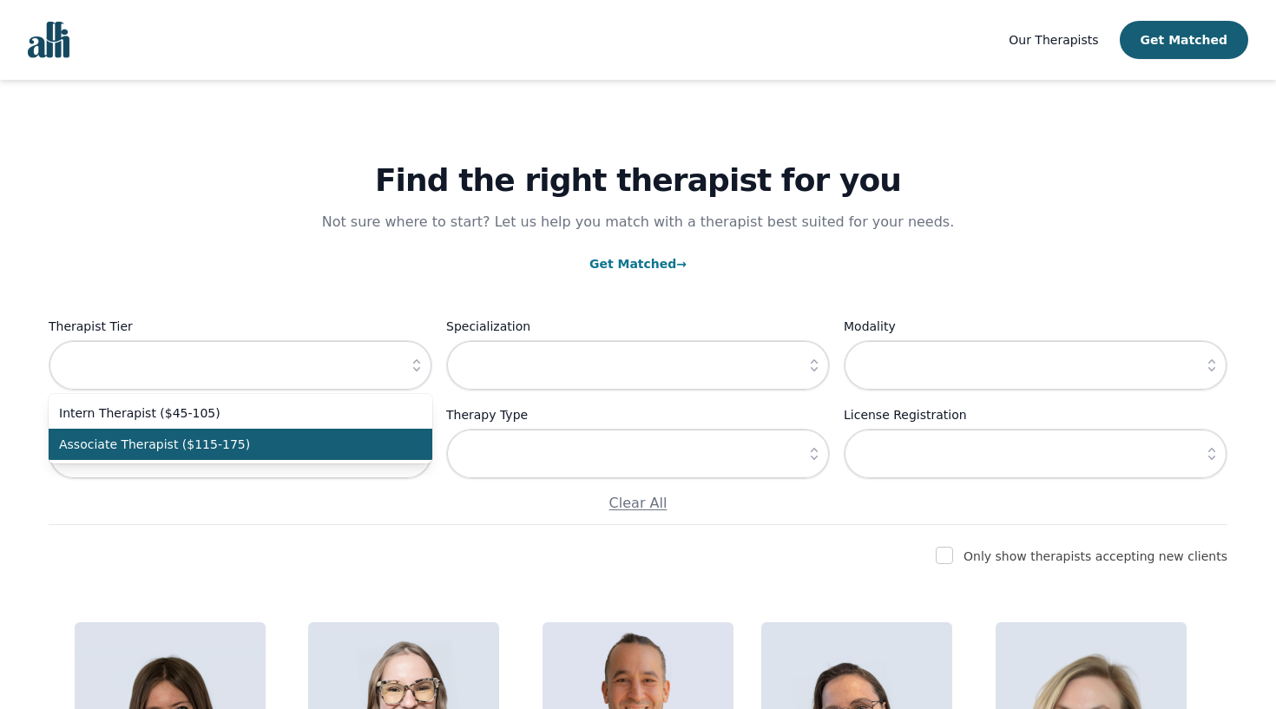
click at [387, 443] on span "Associate Therapist ($115-175)" at bounding box center [230, 444] width 342 height 17
type input "Associate Therapist ($115-175)"
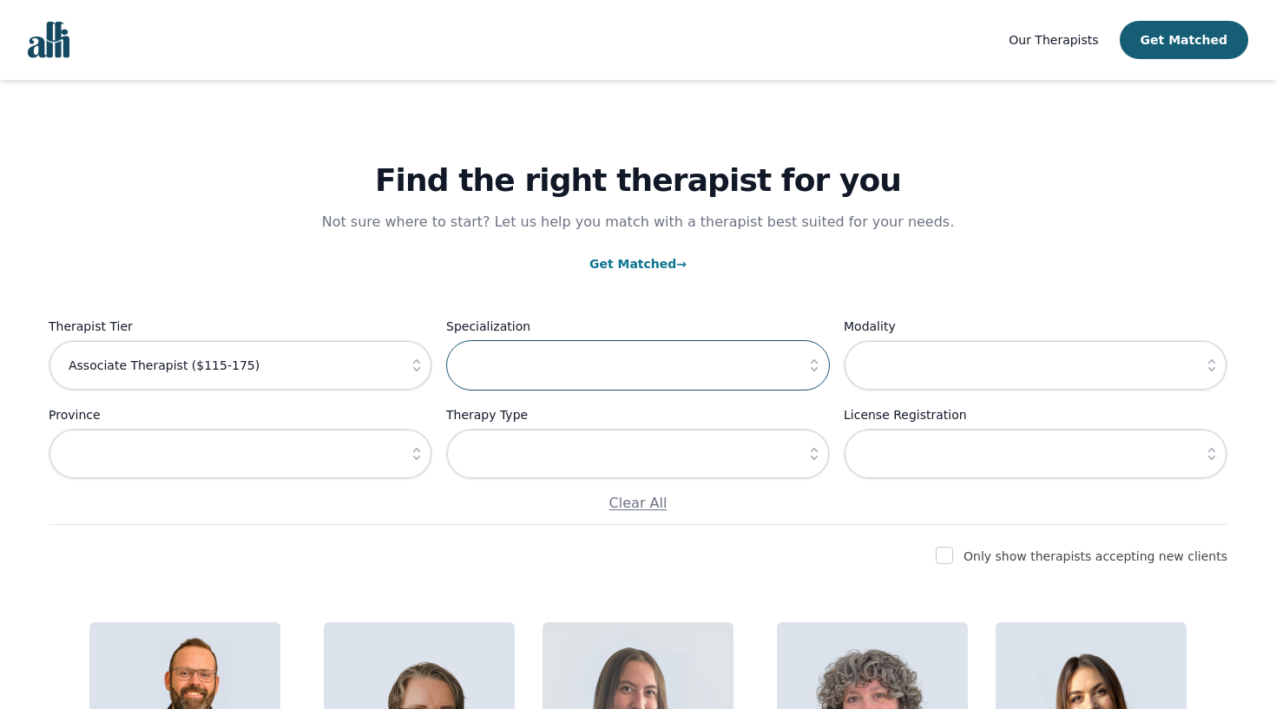
click at [718, 360] on input "text" at bounding box center [638, 365] width 384 height 50
click at [805, 371] on button "button" at bounding box center [814, 365] width 31 height 50
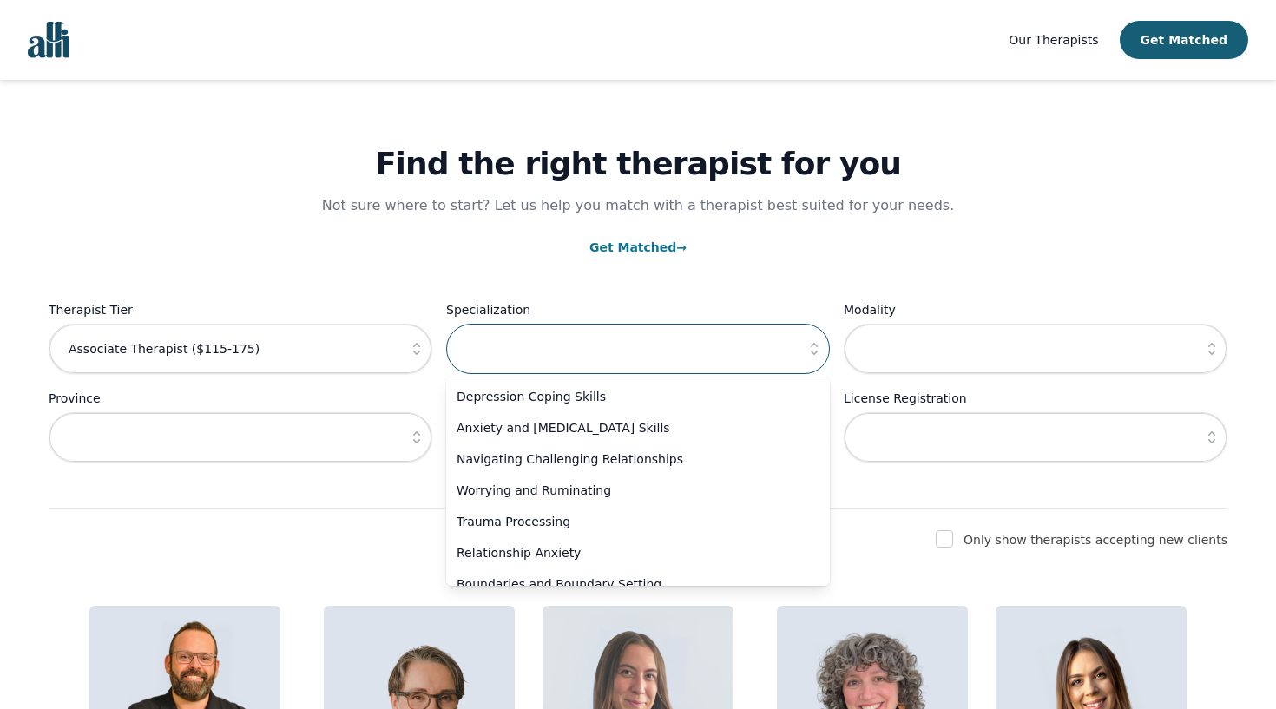
scroll to position [16, 0]
click at [912, 357] on input "text" at bounding box center [1036, 349] width 384 height 50
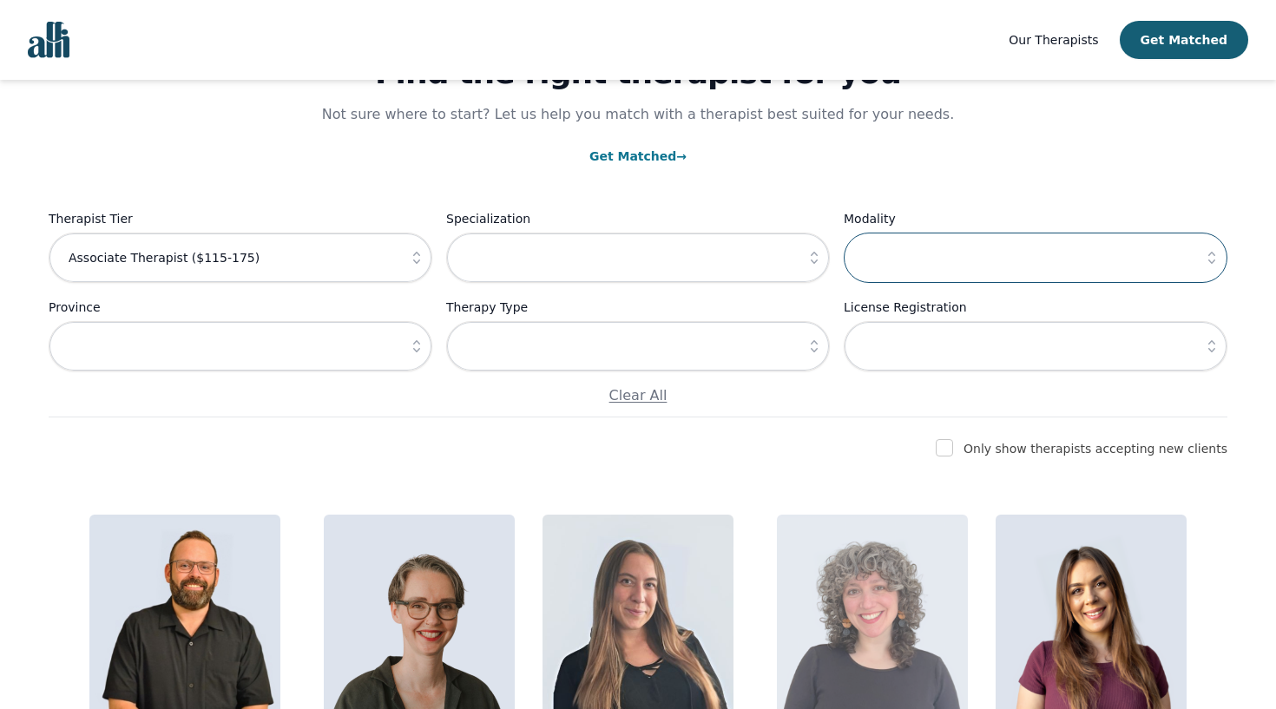
scroll to position [69, 0]
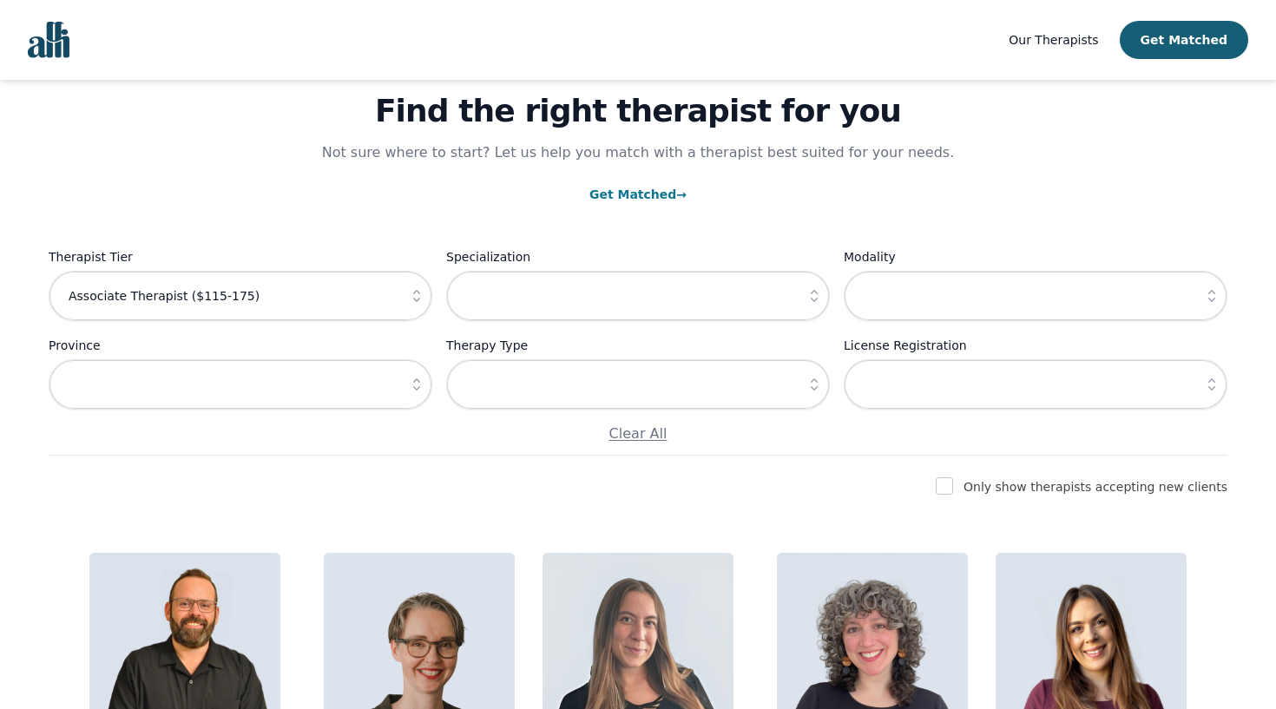
click at [1213, 389] on icon "button" at bounding box center [1211, 384] width 17 height 17
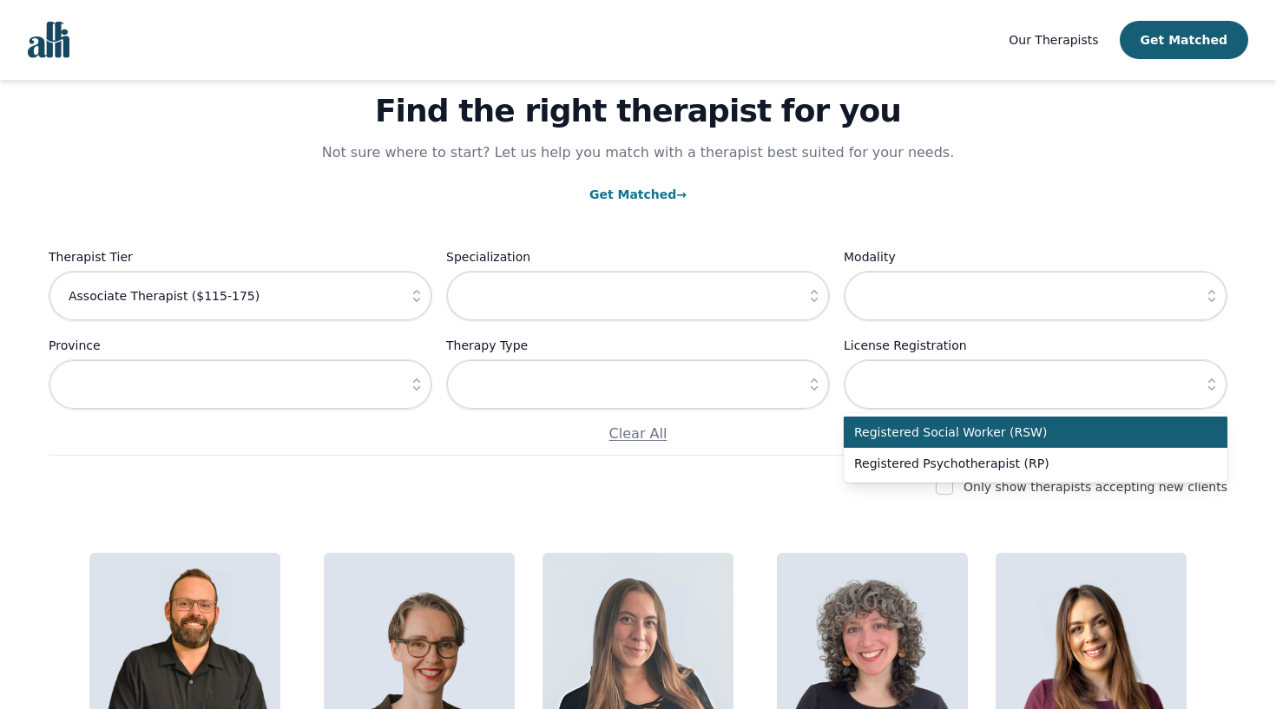
click at [1213, 389] on icon "button" at bounding box center [1211, 384] width 17 height 17
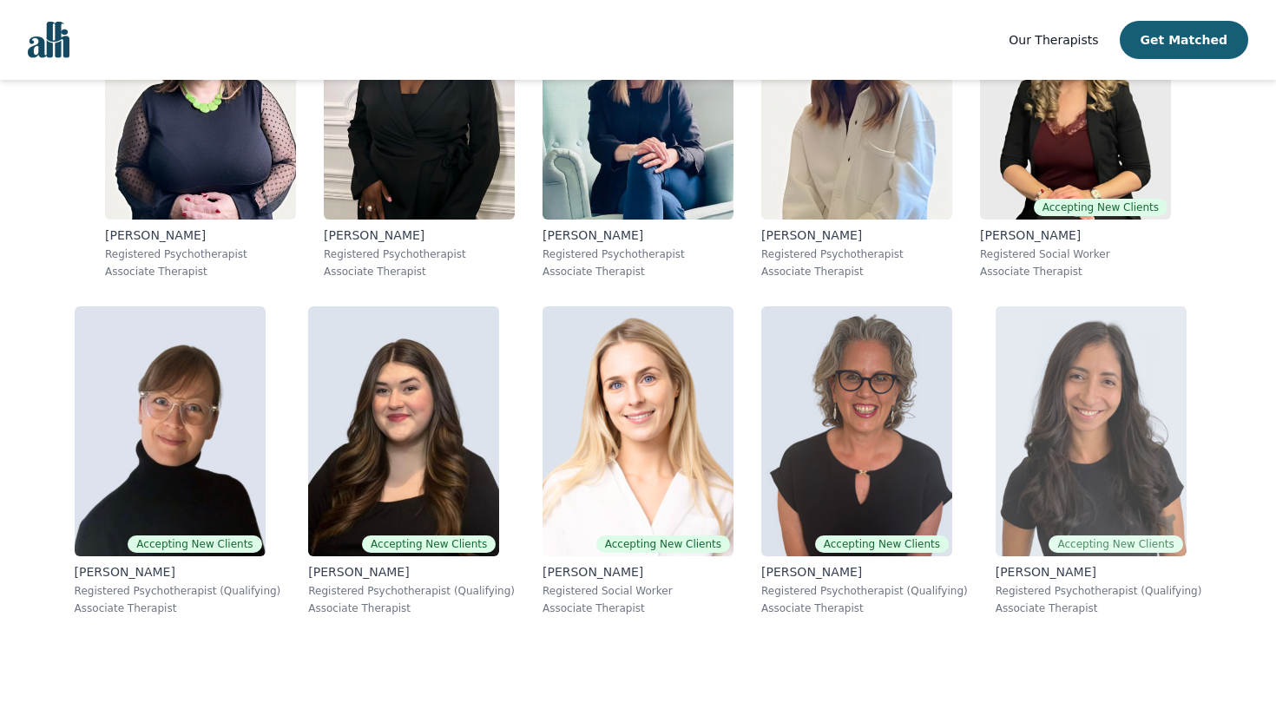
scroll to position [1660, 0]
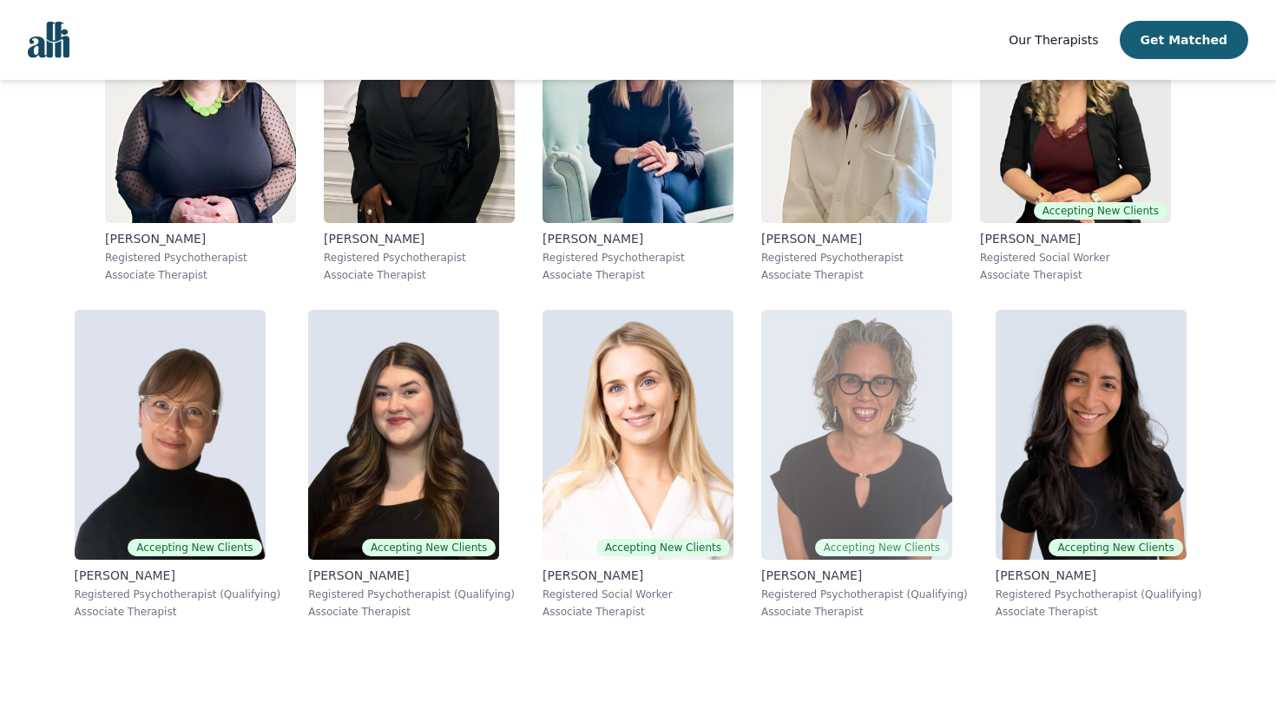
click at [839, 470] on img at bounding box center [857, 435] width 191 height 250
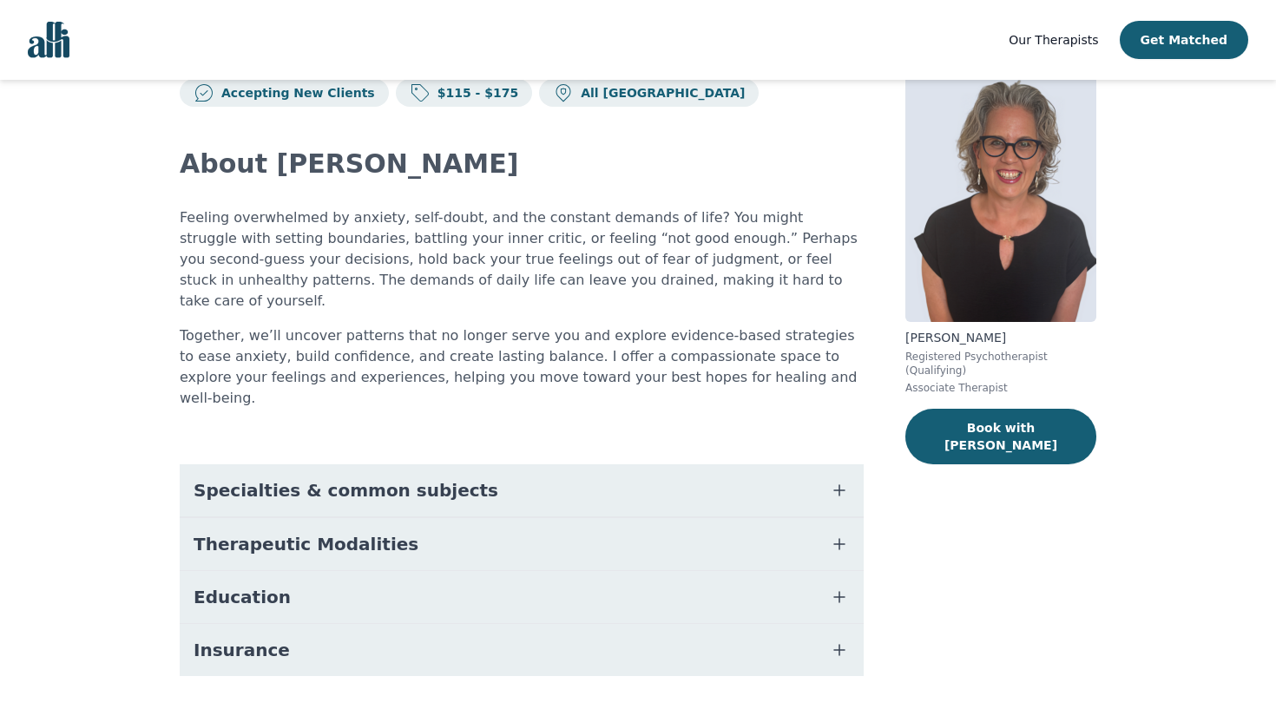
scroll to position [51, 0]
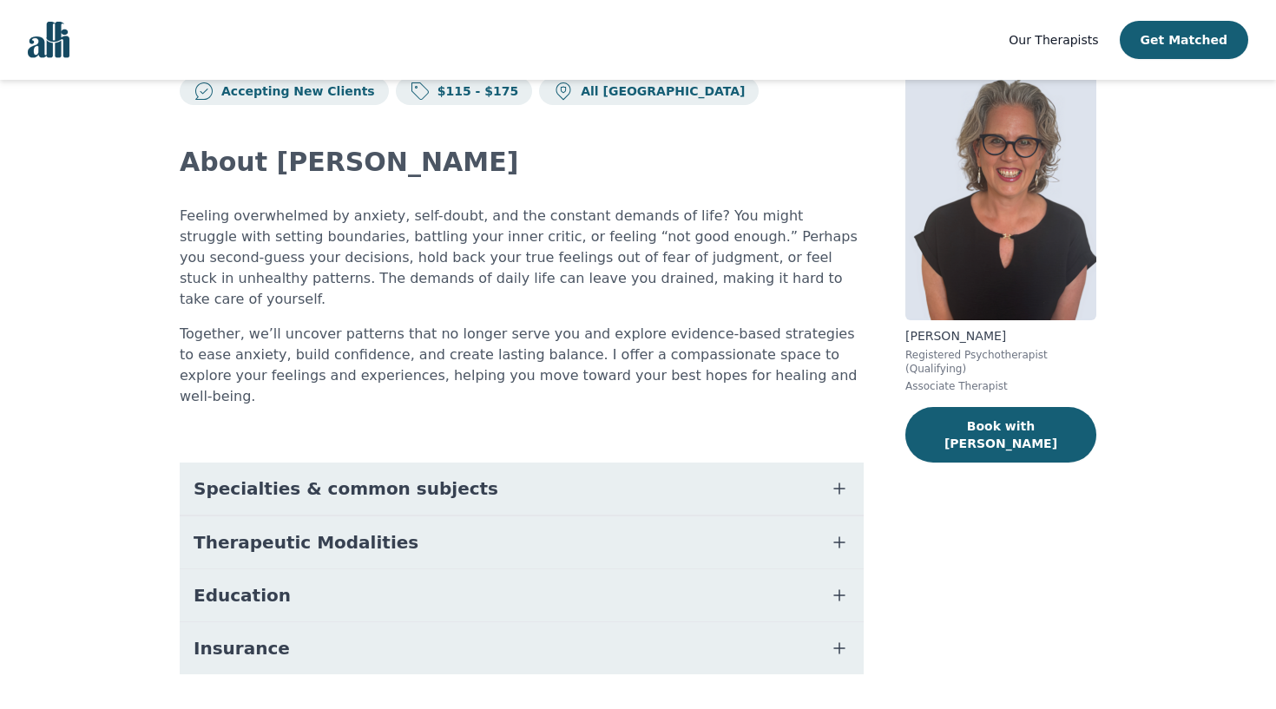
scroll to position [58, 0]
